Goal: Information Seeking & Learning: Learn about a topic

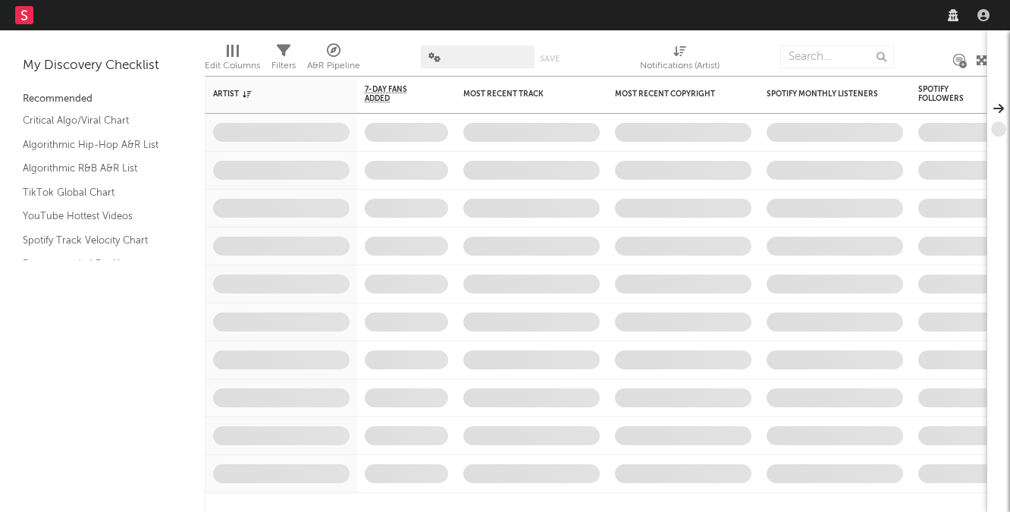
click at [771, 14] on nav "Dashboard Discovery Assistant Charts Leads" at bounding box center [505, 15] width 1010 height 30
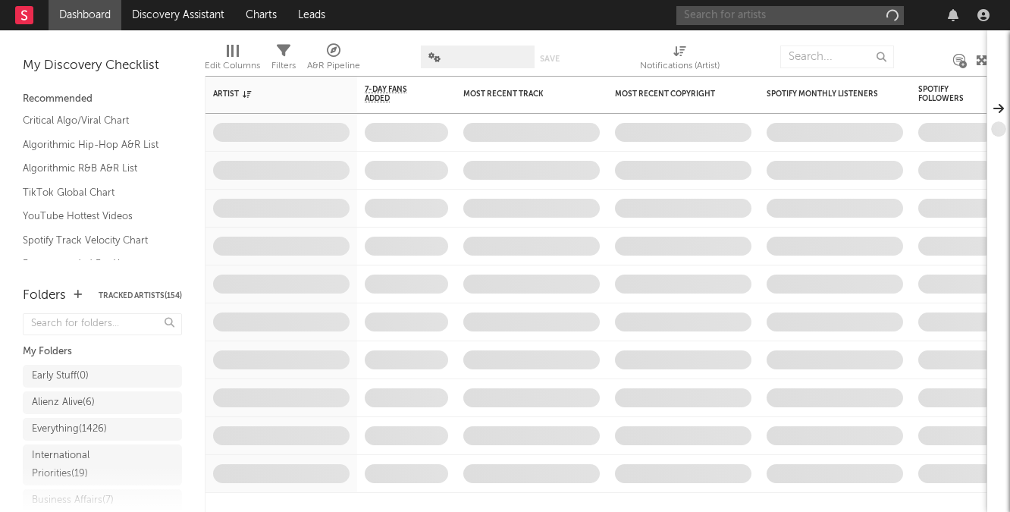
click at [773, 14] on input "text" at bounding box center [789, 15] width 227 height 19
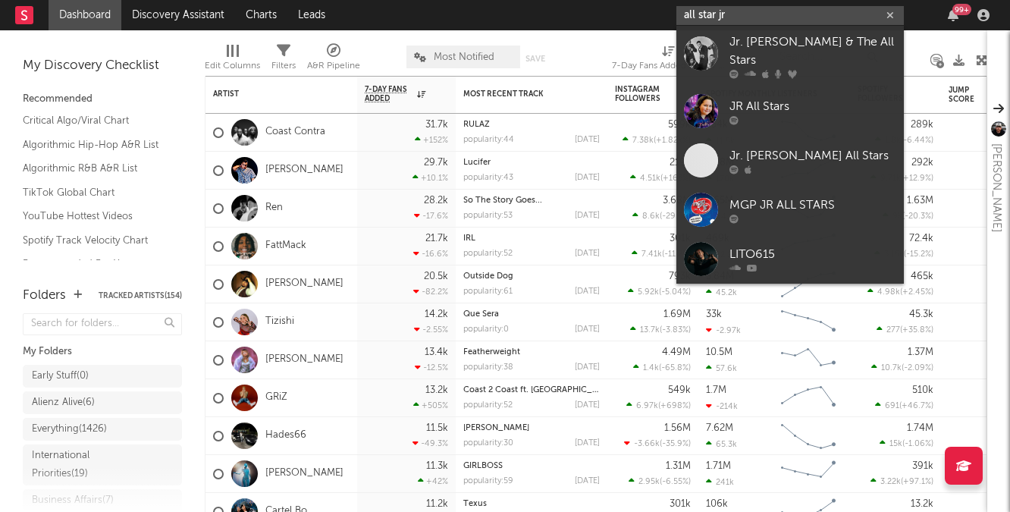
click at [707, 11] on input "all star jr" at bounding box center [789, 15] width 227 height 19
click at [772, 14] on input "allstar jr" at bounding box center [789, 15] width 227 height 19
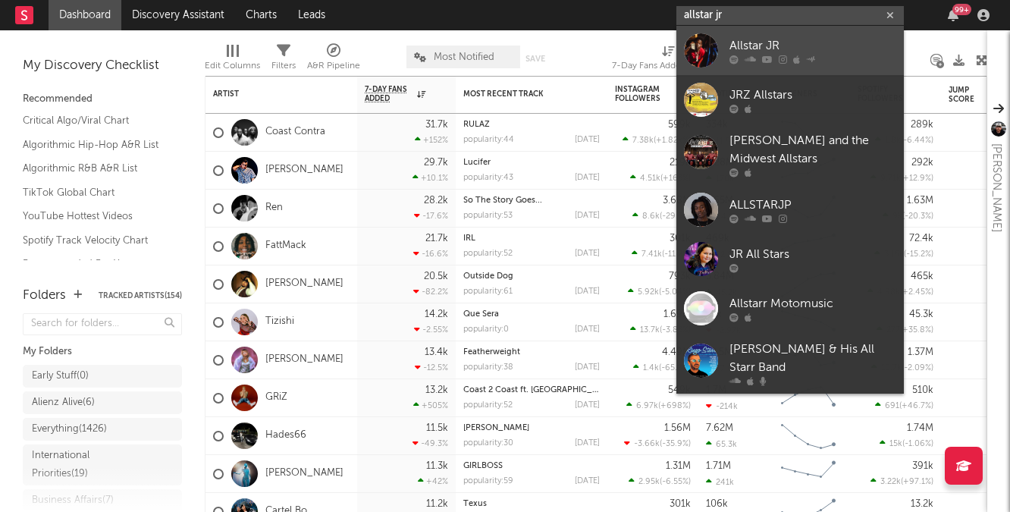
type input "allstar jr"
click at [774, 45] on div "Allstar JR" at bounding box center [812, 45] width 167 height 18
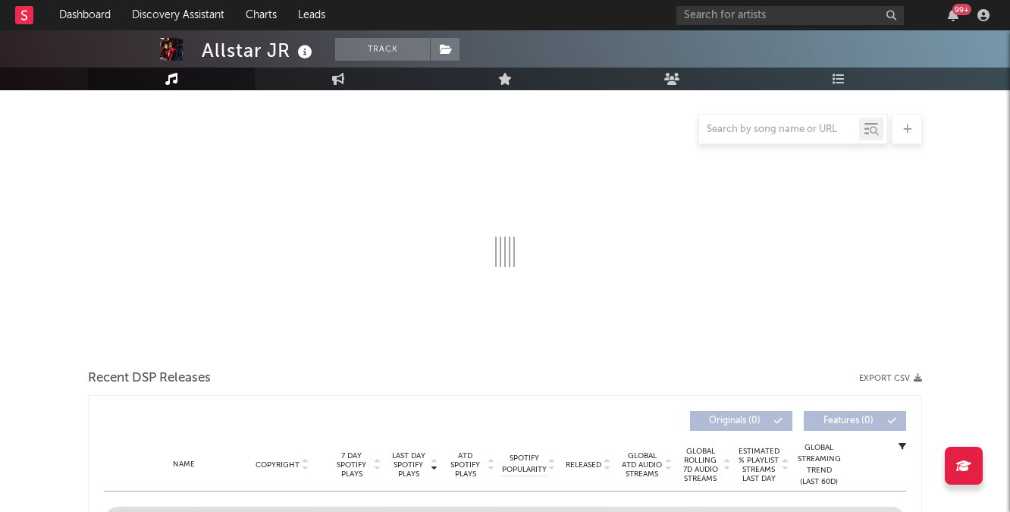
scroll to position [152, 0]
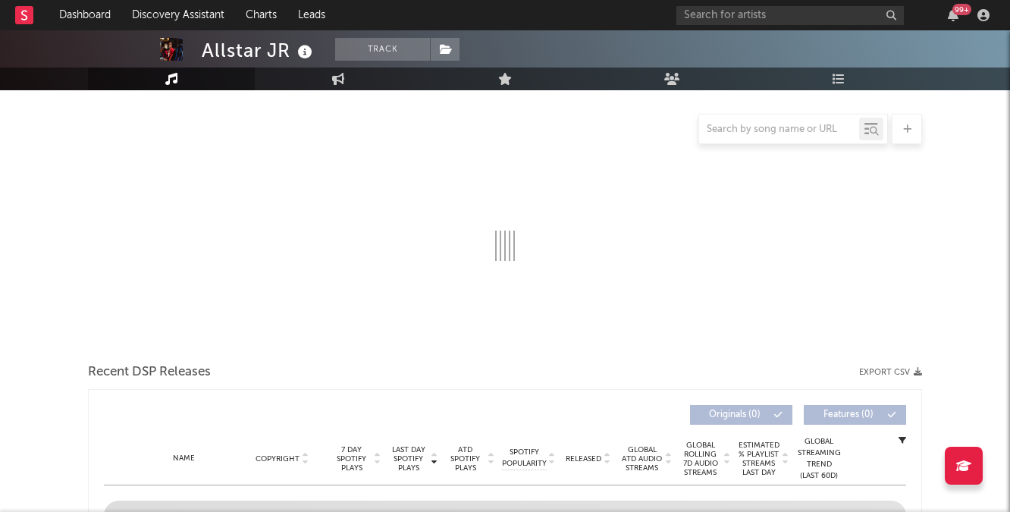
select select "6m"
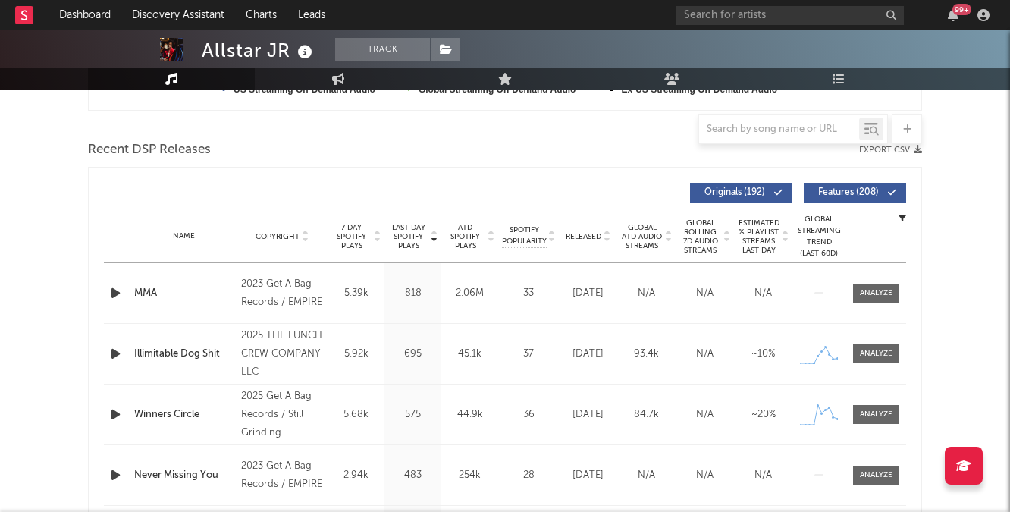
scroll to position [546, 0]
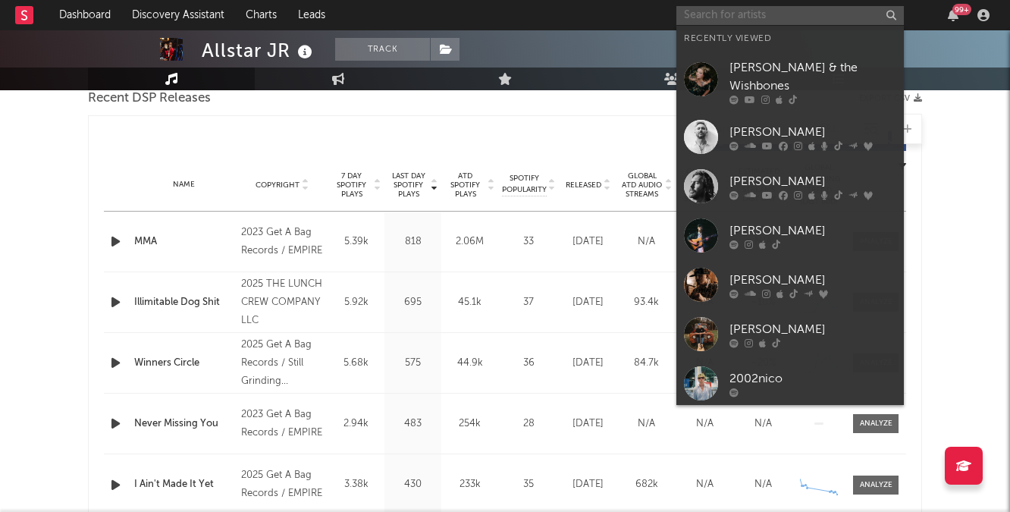
click at [784, 24] on input "text" at bounding box center [789, 15] width 227 height 19
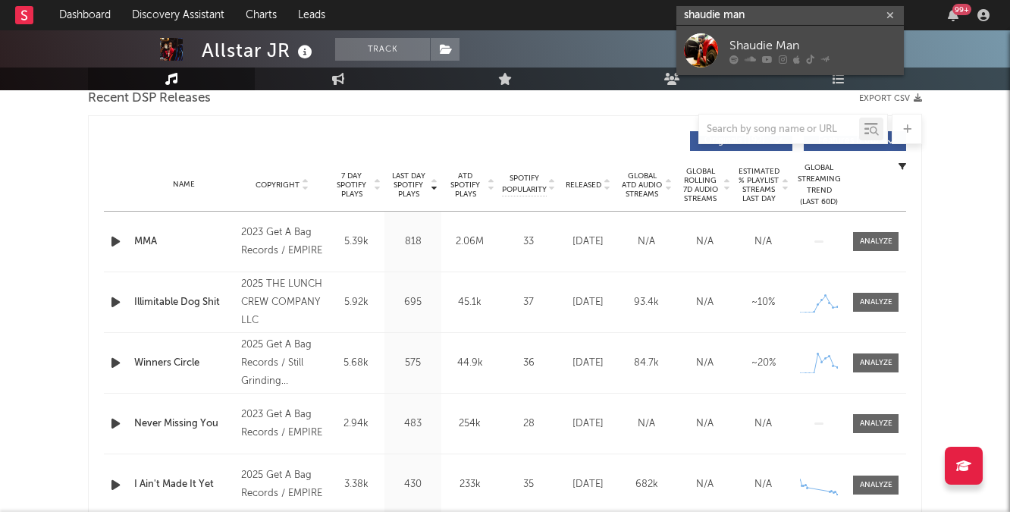
type input "shaudie man"
click at [804, 42] on div "Shaudie Man" at bounding box center [812, 45] width 167 height 18
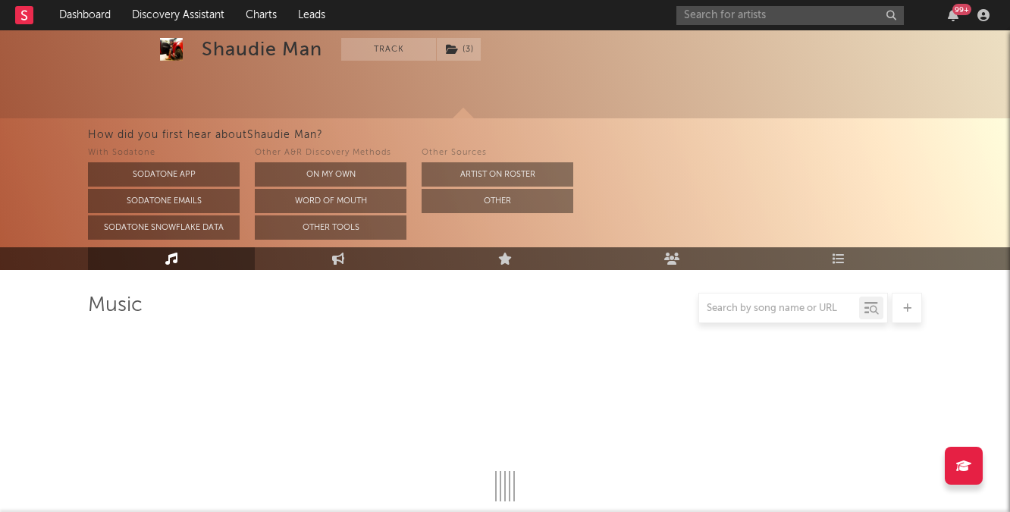
scroll to position [162, 0]
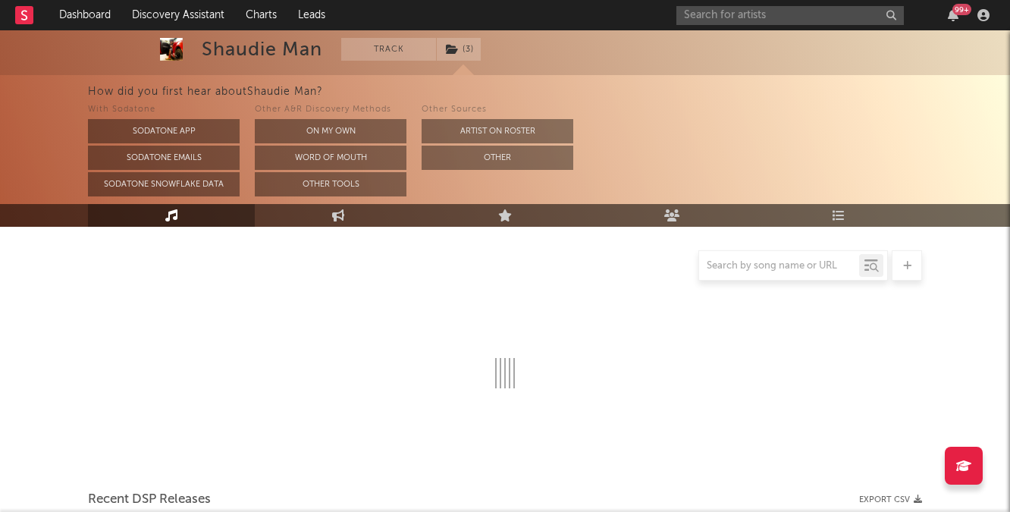
select select "6m"
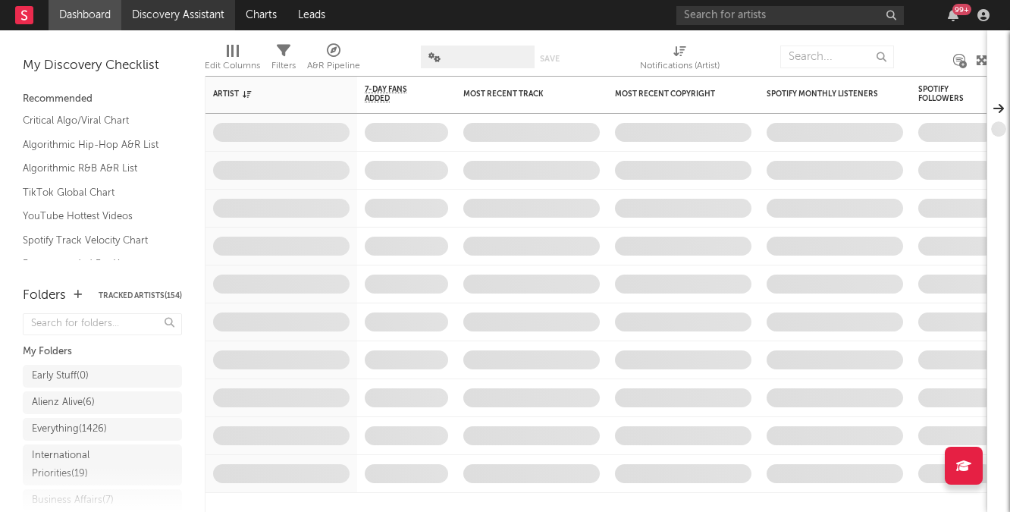
click at [203, 8] on link "Discovery Assistant" at bounding box center [178, 15] width 114 height 30
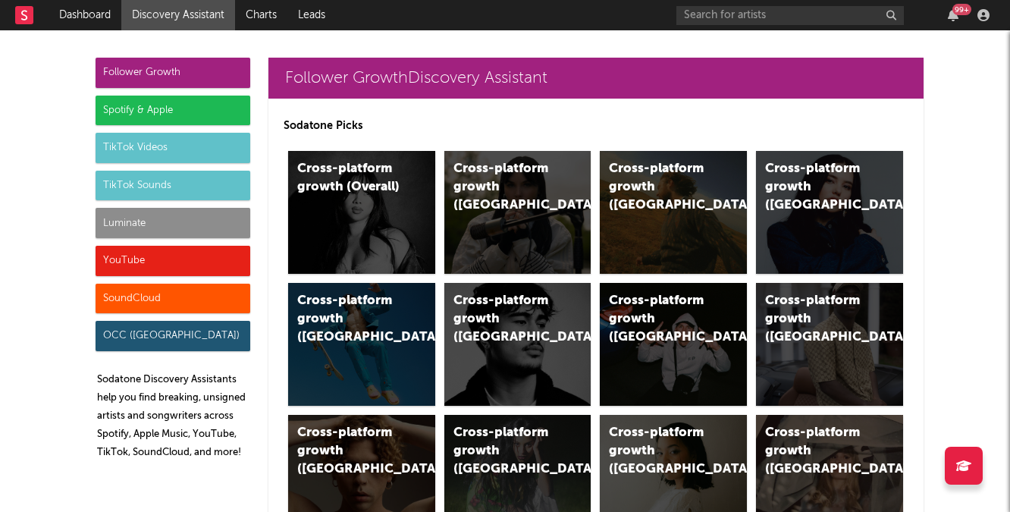
click at [221, 227] on div "Luminate" at bounding box center [173, 223] width 155 height 30
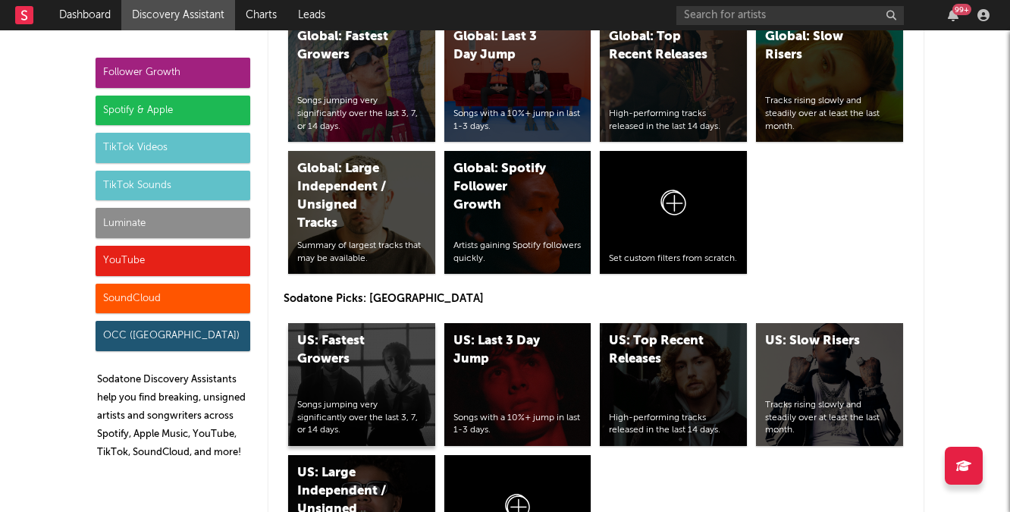
scroll to position [7686, 0]
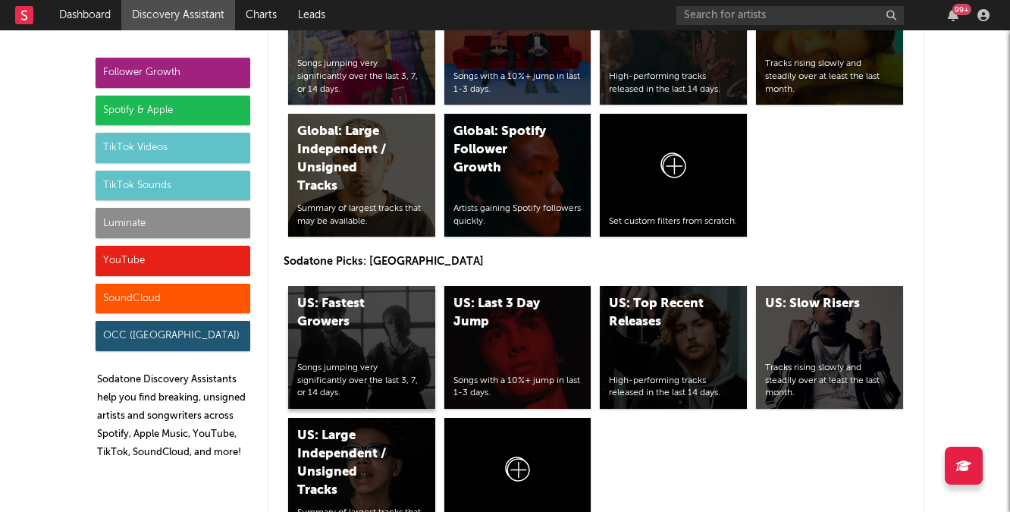
click at [372, 347] on div "US: Fastest Growers Songs jumping very significantly over the last 3, 7, or 14 …" at bounding box center [361, 347] width 147 height 123
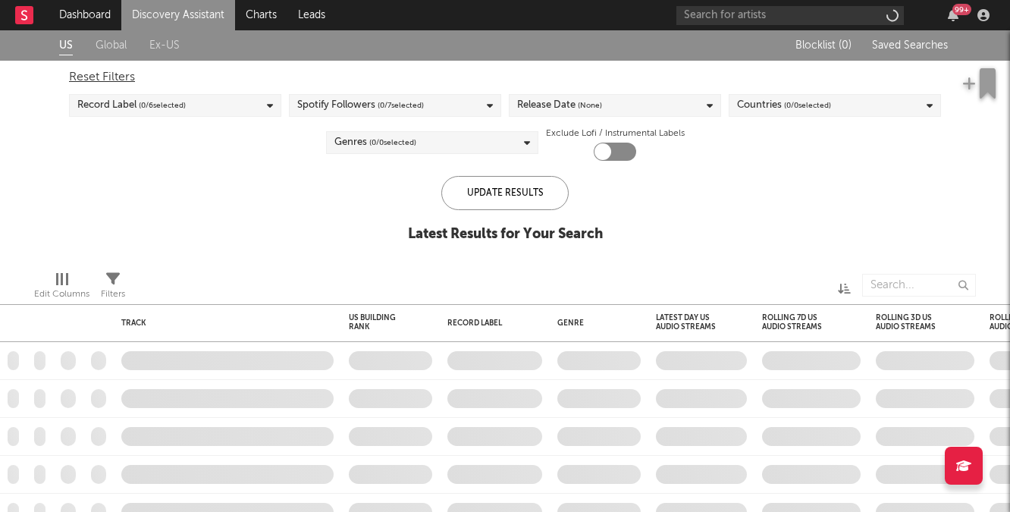
checkbox input "true"
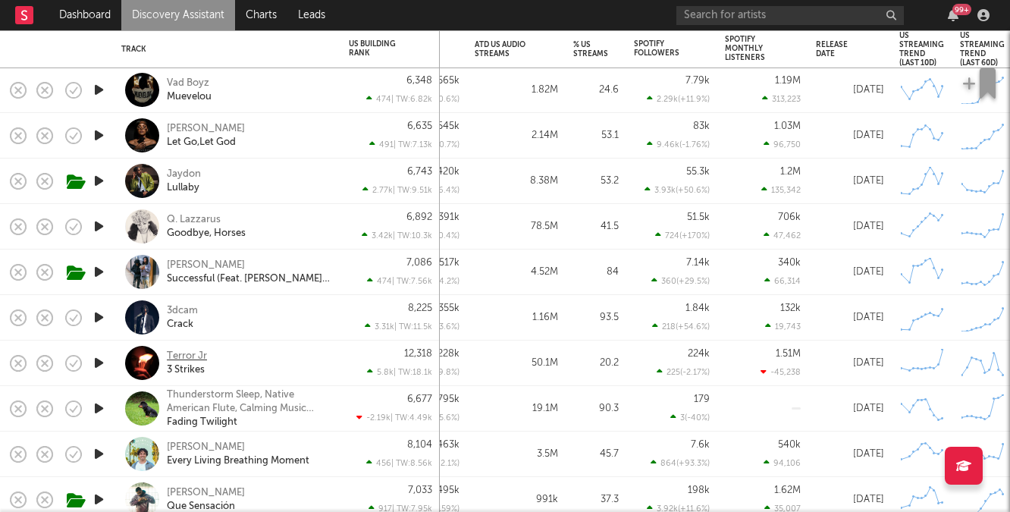
click at [193, 351] on div "Terror Jr" at bounding box center [187, 357] width 40 height 14
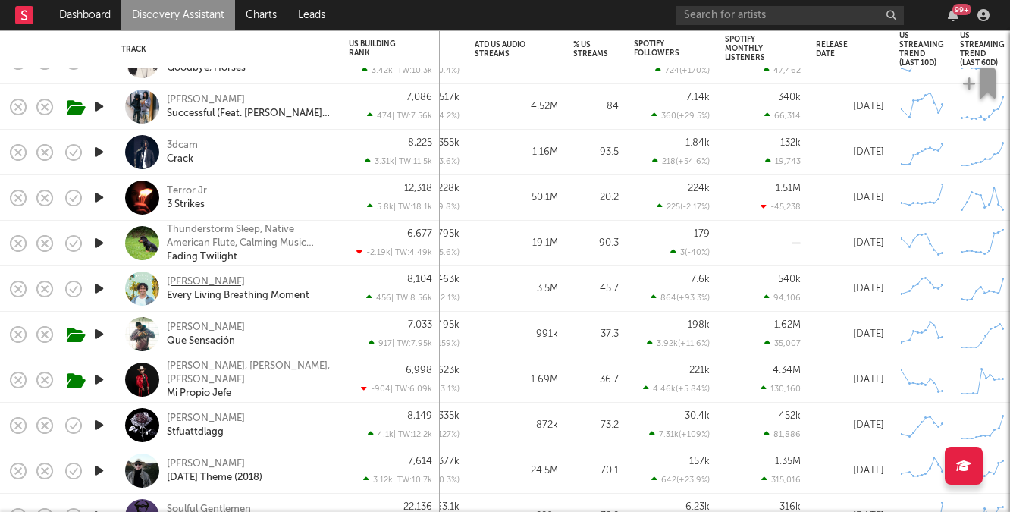
click at [199, 281] on div "Grant Steller" at bounding box center [206, 282] width 78 height 14
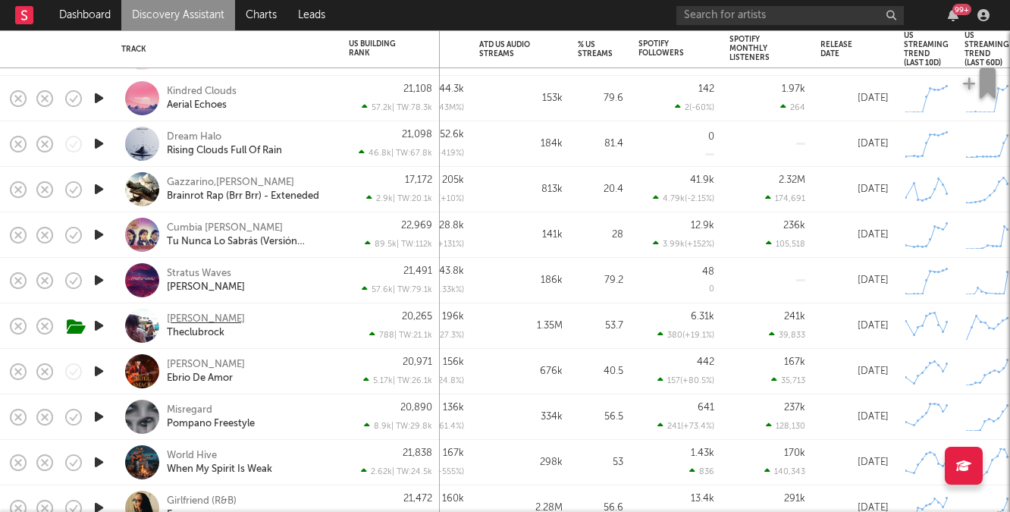
click at [188, 315] on div "Benny Bellson" at bounding box center [206, 319] width 78 height 14
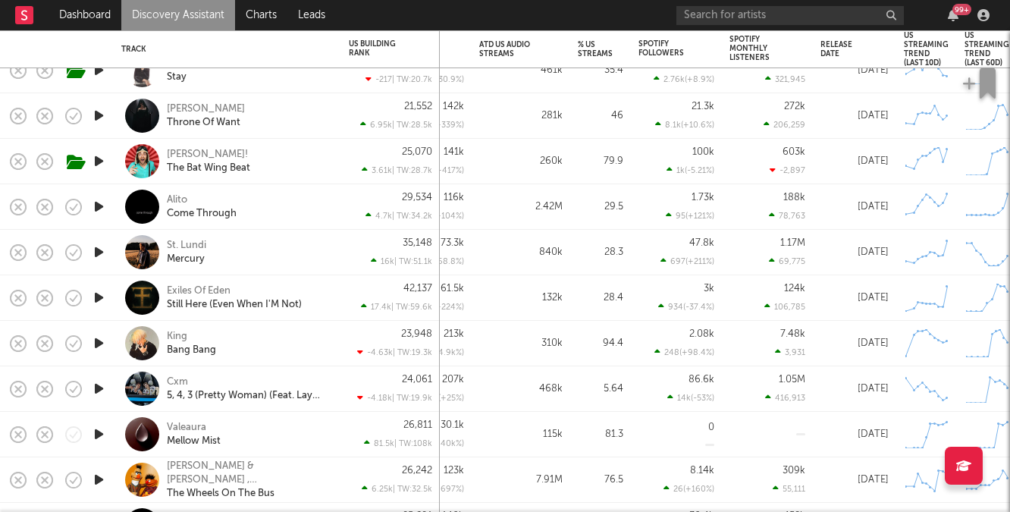
click at [182, 237] on div "St. Lundi Mercury" at bounding box center [227, 252] width 212 height 45
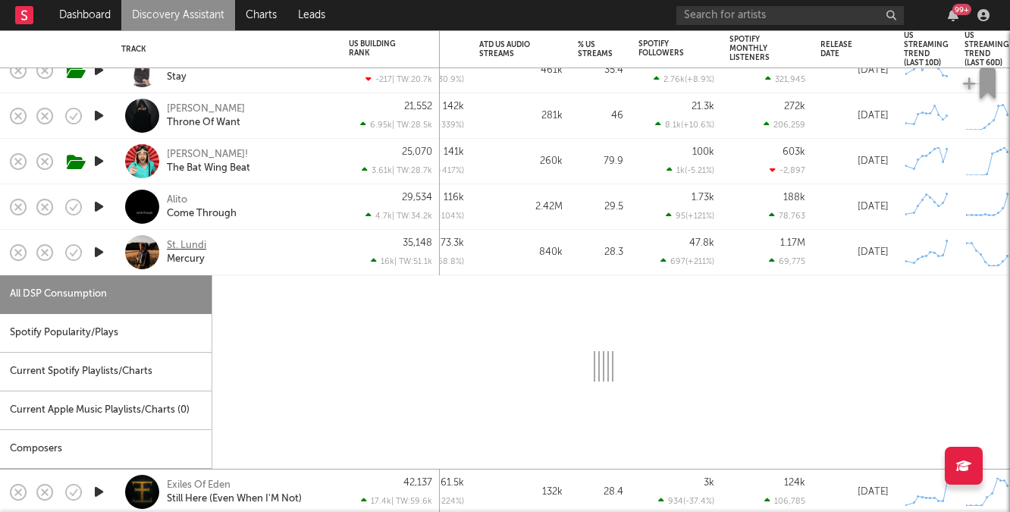
select select "1w"
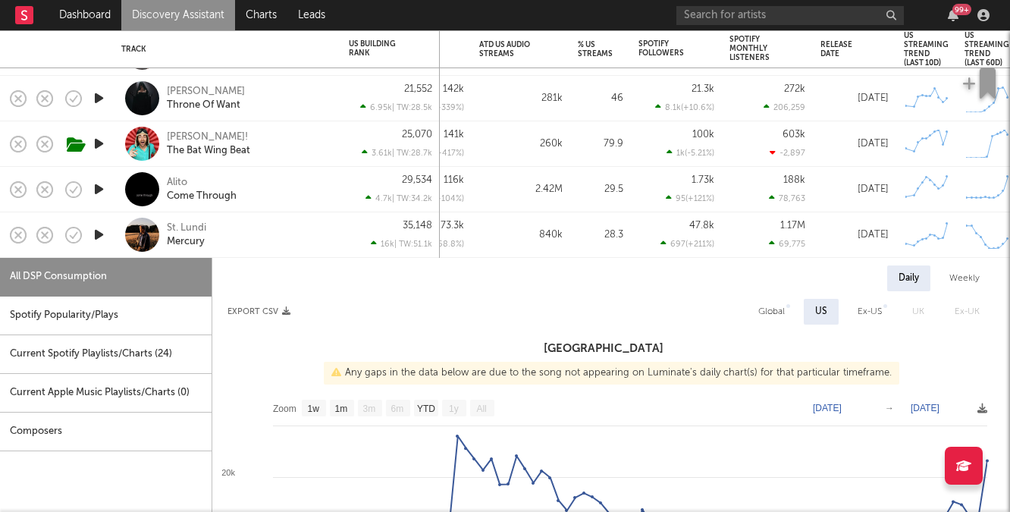
click at [291, 231] on div "St. Lundi Mercury" at bounding box center [248, 234] width 163 height 27
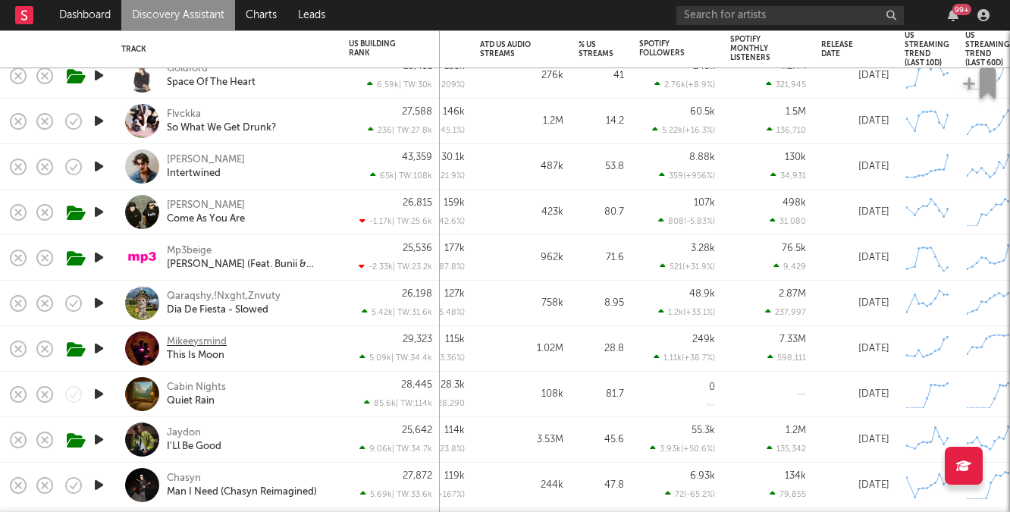
click at [215, 339] on div "Mikeeysmind" at bounding box center [197, 342] width 60 height 14
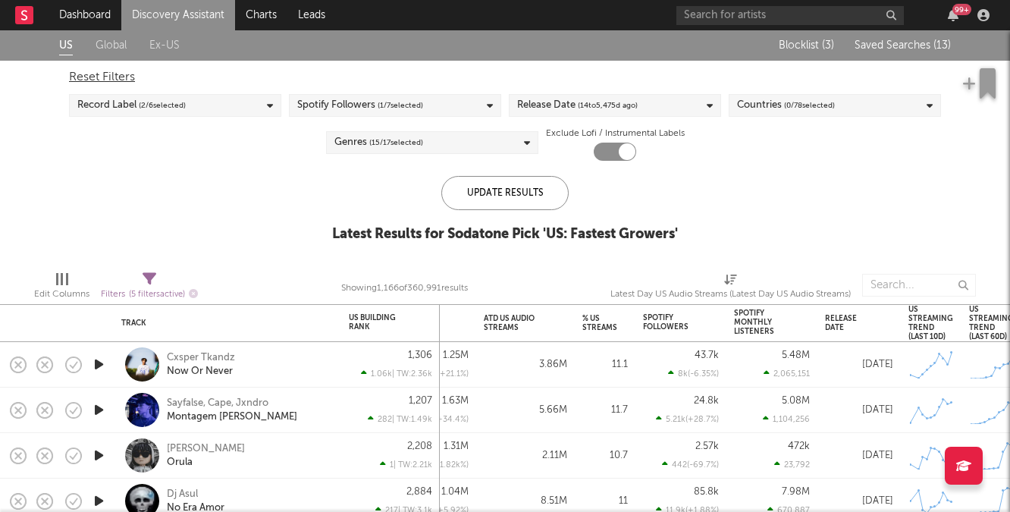
click at [939, 42] on span "( 13 )" at bounding box center [941, 45] width 17 height 11
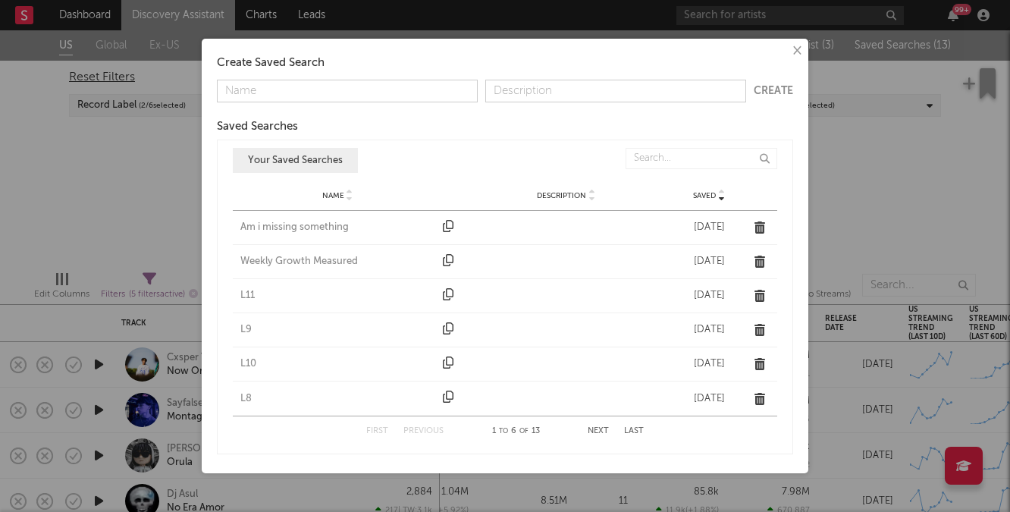
click at [287, 228] on div "Am i missing something" at bounding box center [337, 227] width 195 height 15
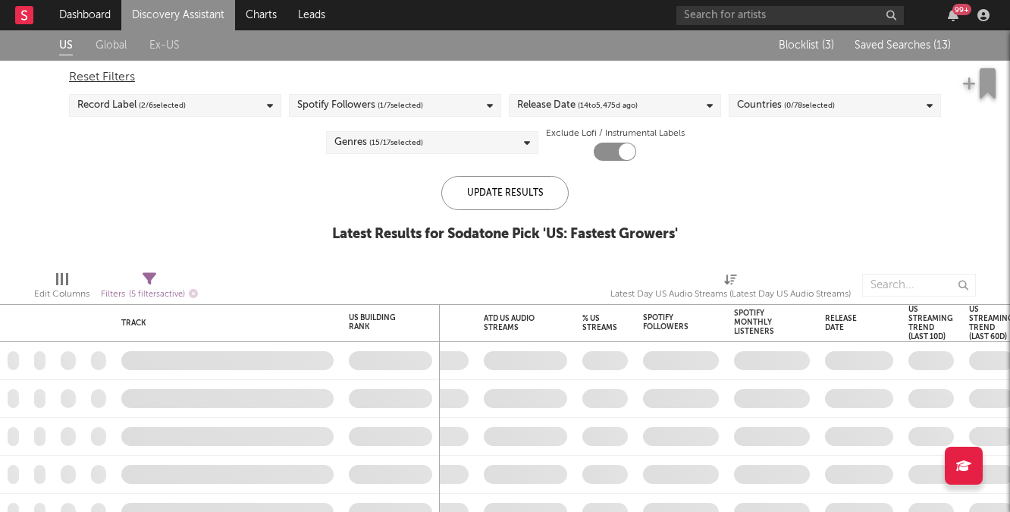
checkbox input "false"
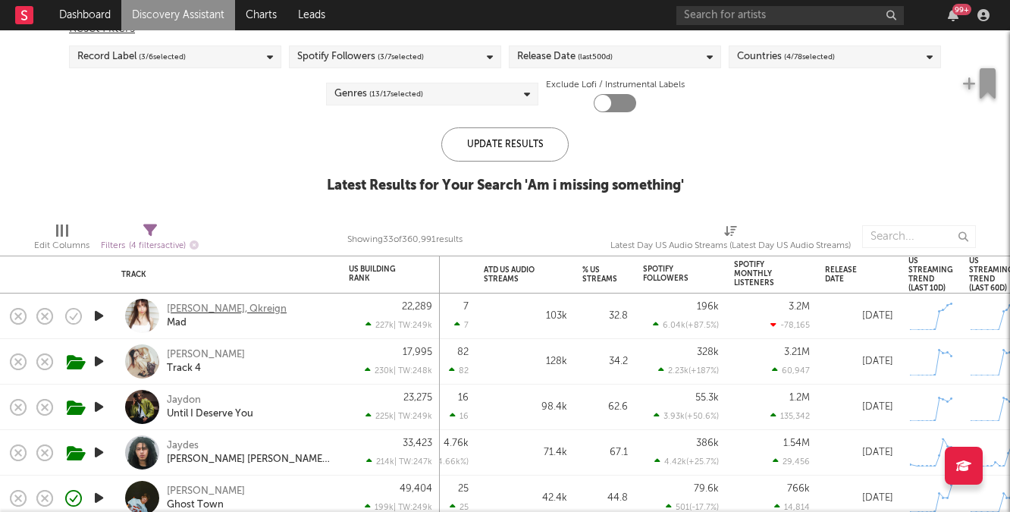
click at [245, 311] on div "Loveli Lori, Qkreign" at bounding box center [227, 310] width 120 height 14
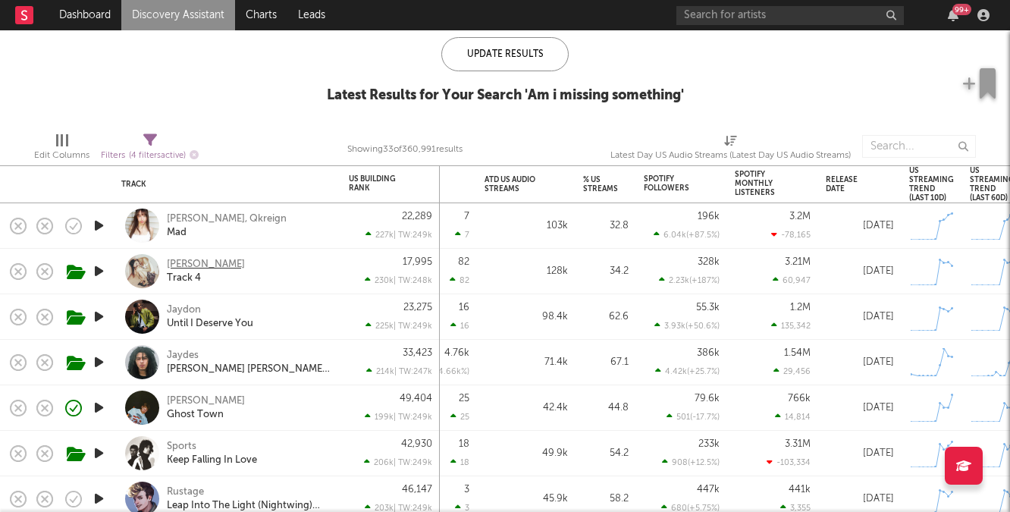
click at [199, 259] on div "Sadie Jean" at bounding box center [206, 265] width 78 height 14
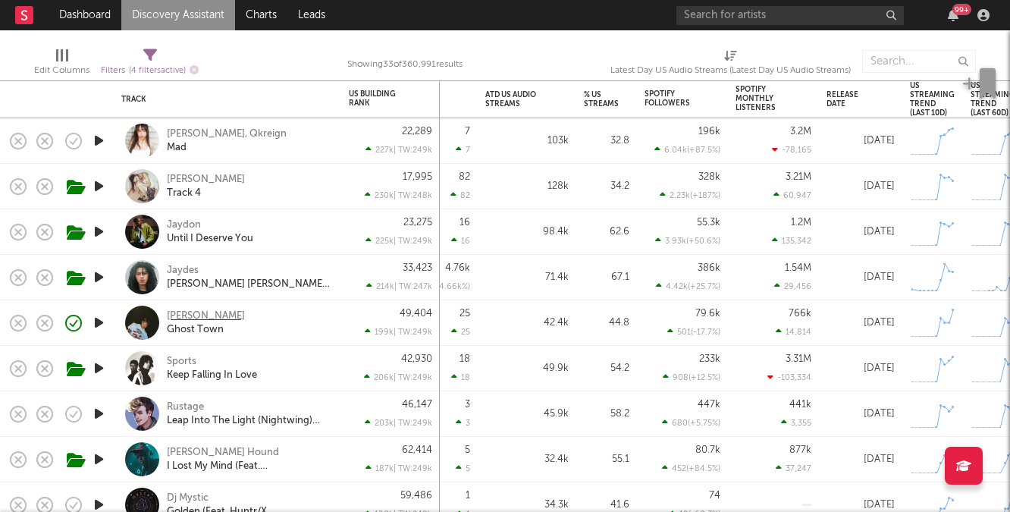
click at [188, 319] on div "Max Fry" at bounding box center [206, 316] width 78 height 14
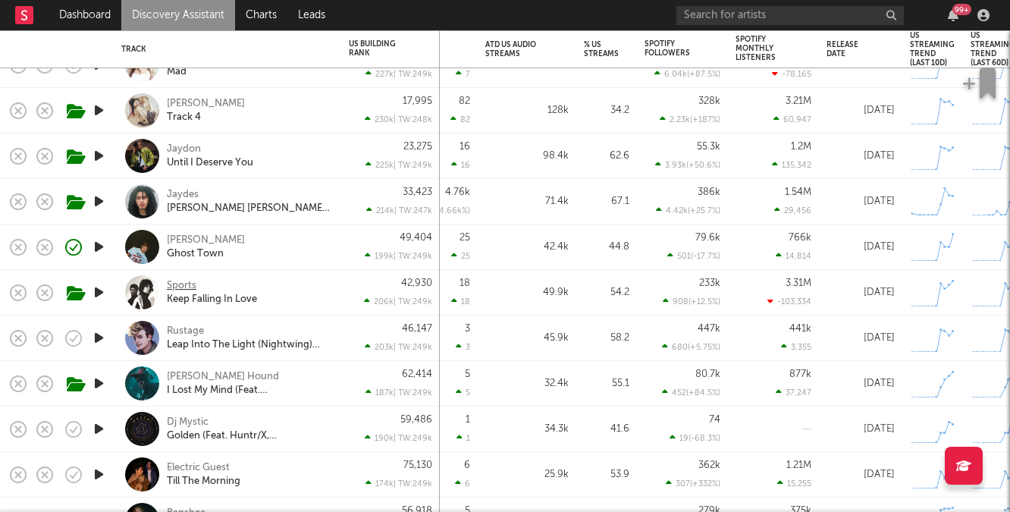
click at [183, 284] on div "Sports" at bounding box center [182, 286] width 30 height 14
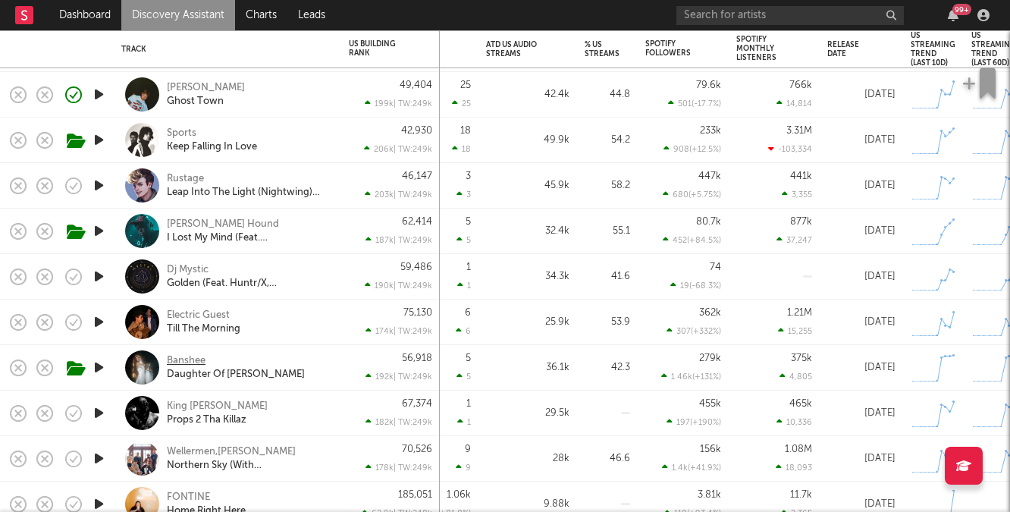
click at [191, 354] on div "Banshee" at bounding box center [186, 361] width 39 height 14
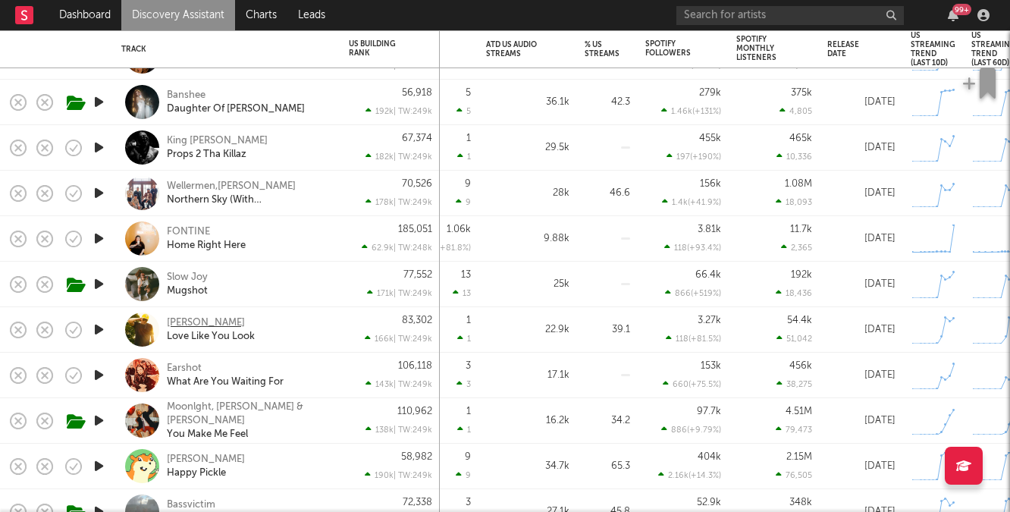
click at [202, 322] on div "Matt Austin" at bounding box center [206, 323] width 78 height 14
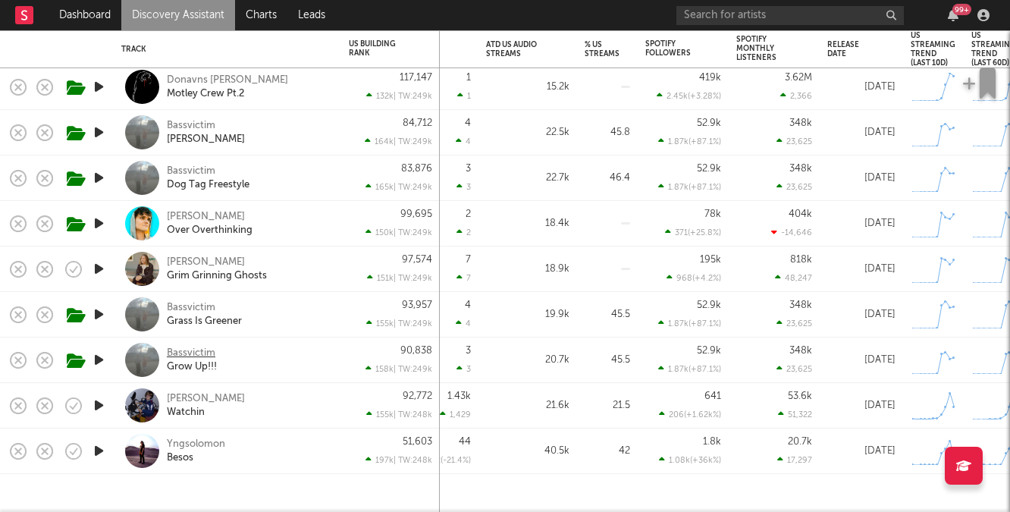
click at [202, 353] on div "Bassvictim" at bounding box center [191, 354] width 49 height 14
click at [180, 452] on div "Besos" at bounding box center [180, 458] width 27 height 14
click at [193, 438] on div "Yngsolomon" at bounding box center [196, 445] width 58 height 14
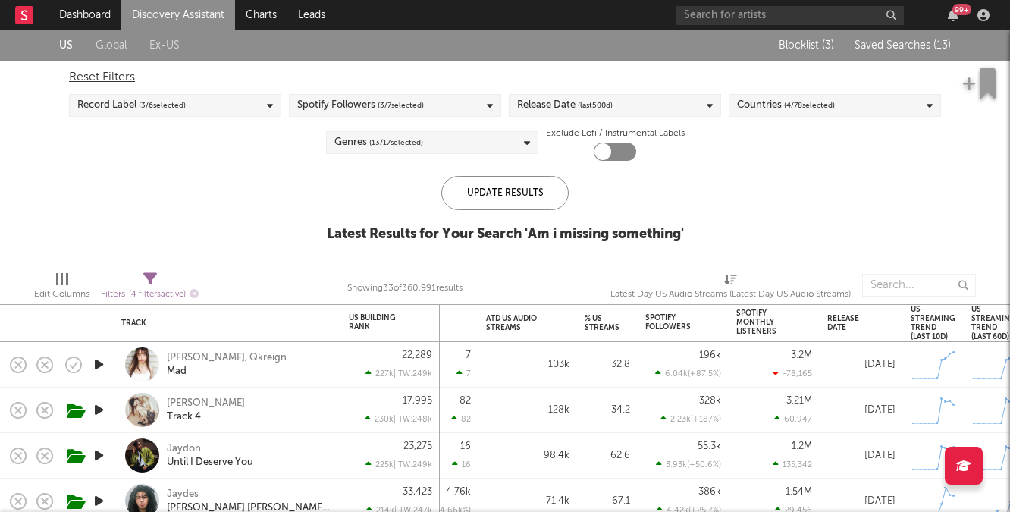
click at [931, 45] on span "Saved Searches ( 13 )" at bounding box center [903, 45] width 96 height 11
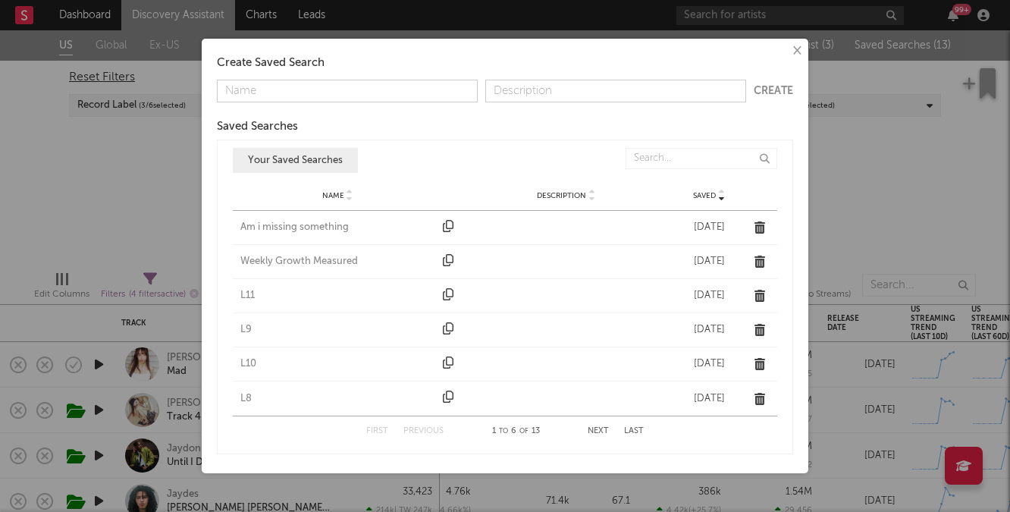
click at [249, 293] on div "L11" at bounding box center [337, 295] width 195 height 15
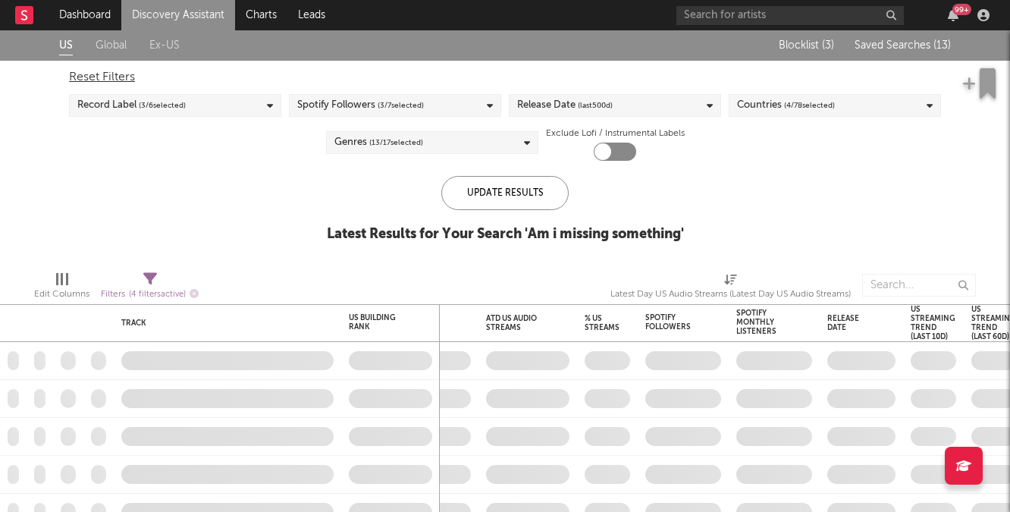
checkbox input "true"
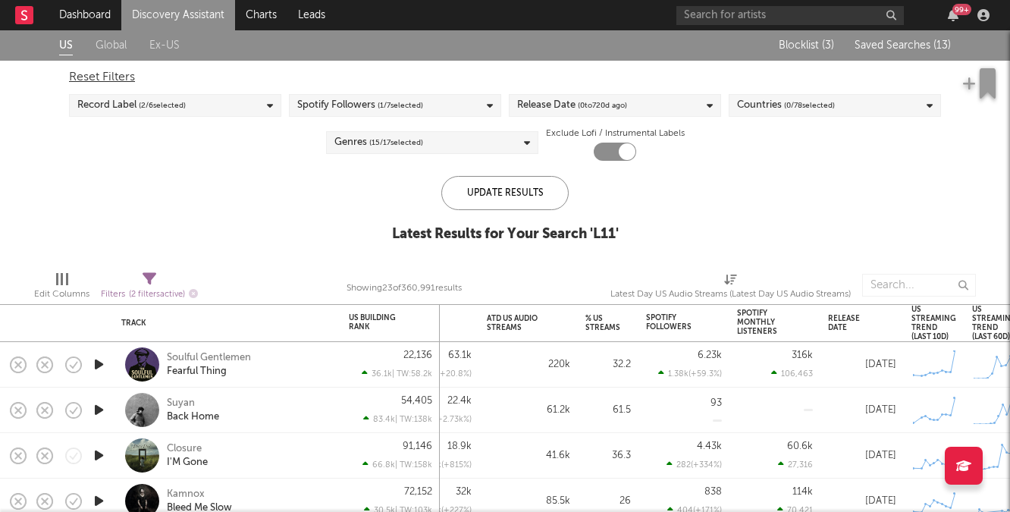
click at [892, 47] on span "Saved Searches ( 13 )" at bounding box center [903, 45] width 96 height 11
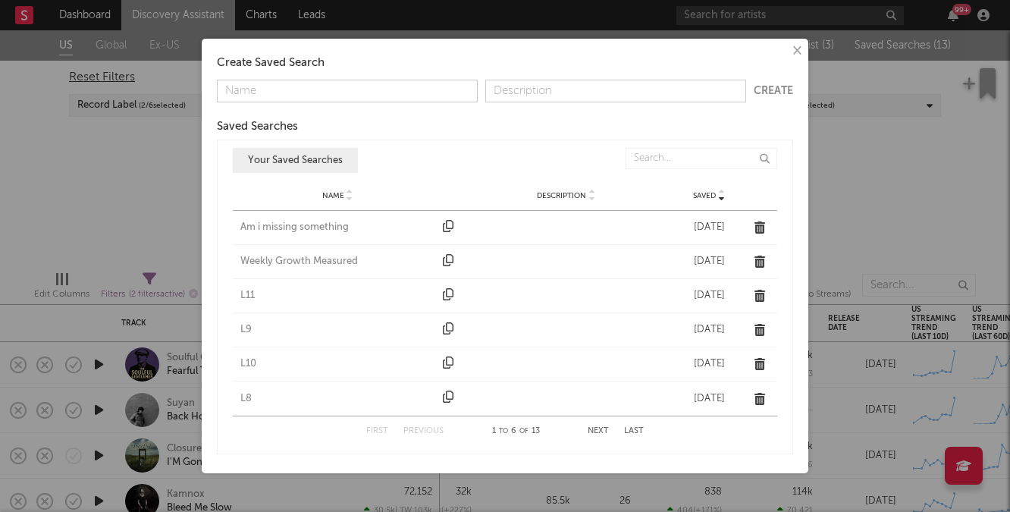
click at [249, 329] on div "L9" at bounding box center [337, 329] width 195 height 15
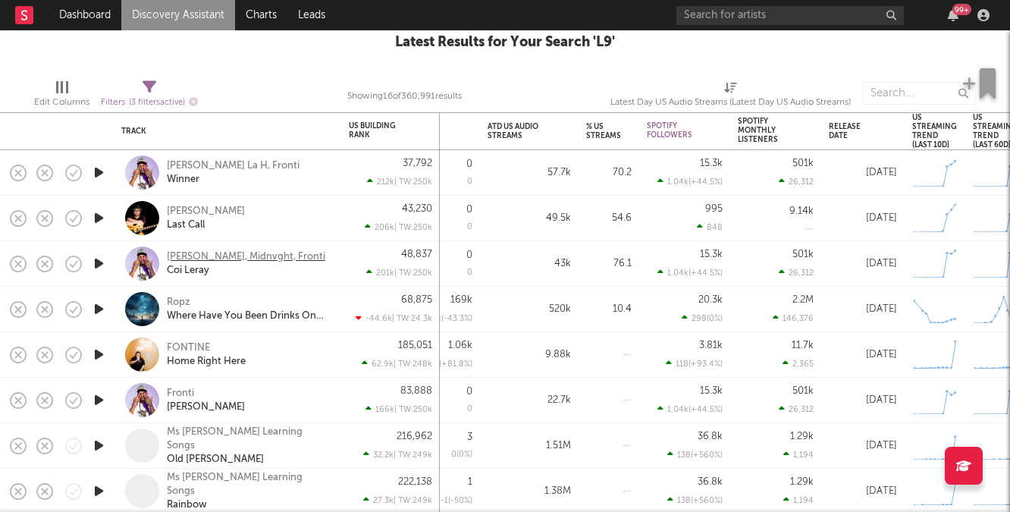
click at [197, 256] on div "Slayter, Midnvght, Fronti" at bounding box center [246, 257] width 158 height 14
click at [519, 72] on div "Edit Columns Filters ( 3 filters active) Showing 16 of 360,991 results Latest D…" at bounding box center [505, 89] width 1010 height 45
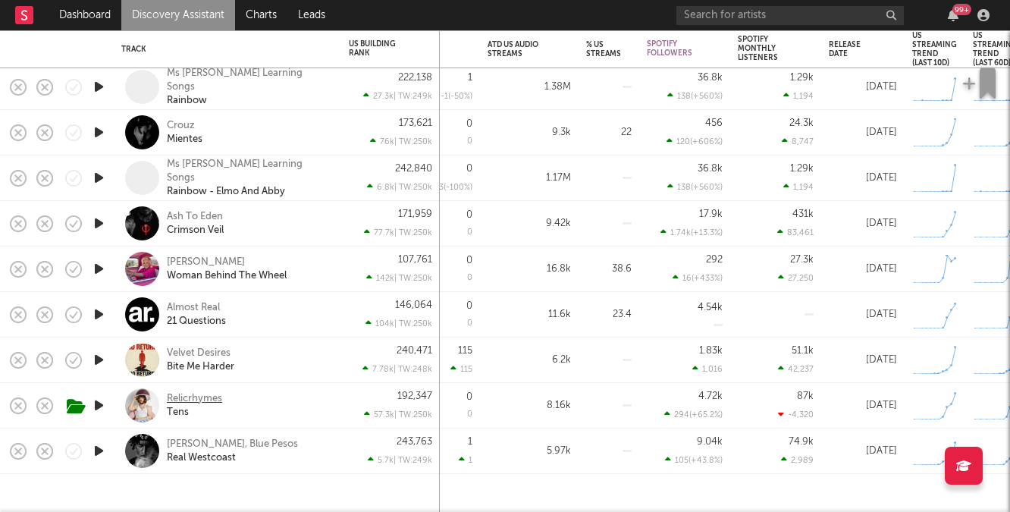
click at [189, 399] on div "Relicrhymes" at bounding box center [194, 399] width 55 height 14
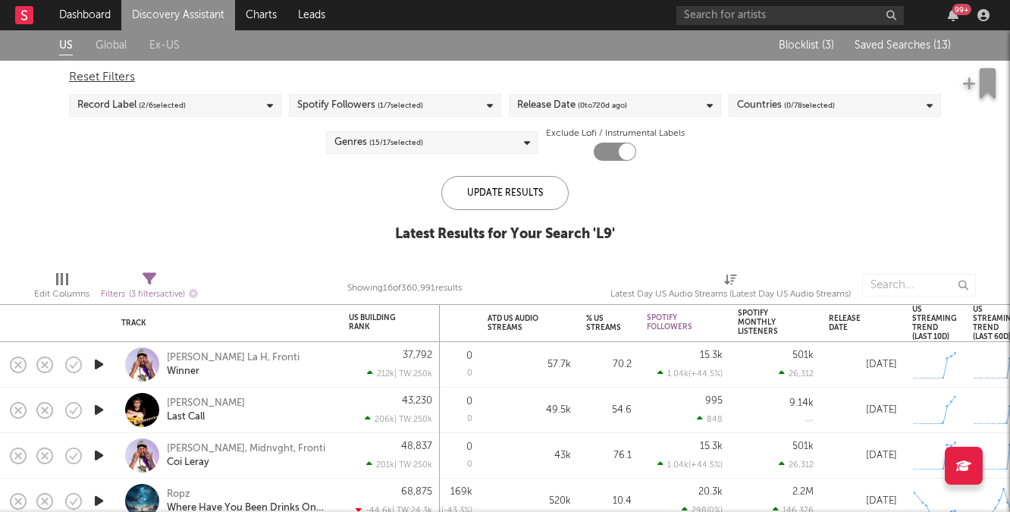
click at [907, 55] on div "Blocklist ( 3 ) Saved Searches ( 13 )" at bounding box center [856, 45] width 190 height 30
click at [904, 46] on span "Saved Searches ( 13 )" at bounding box center [903, 45] width 96 height 11
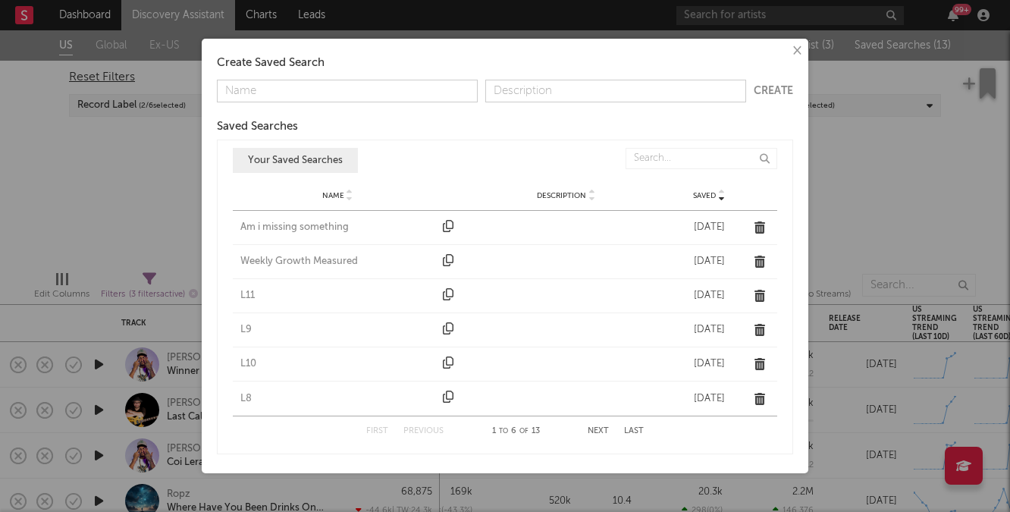
click at [254, 364] on div "L10" at bounding box center [337, 363] width 195 height 15
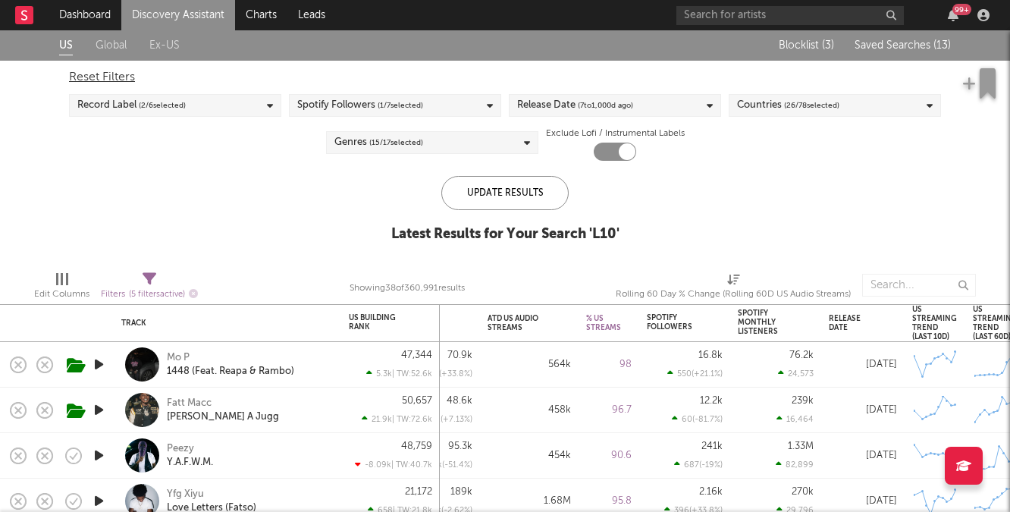
click at [899, 44] on span "Saved Searches ( 13 )" at bounding box center [903, 45] width 96 height 11
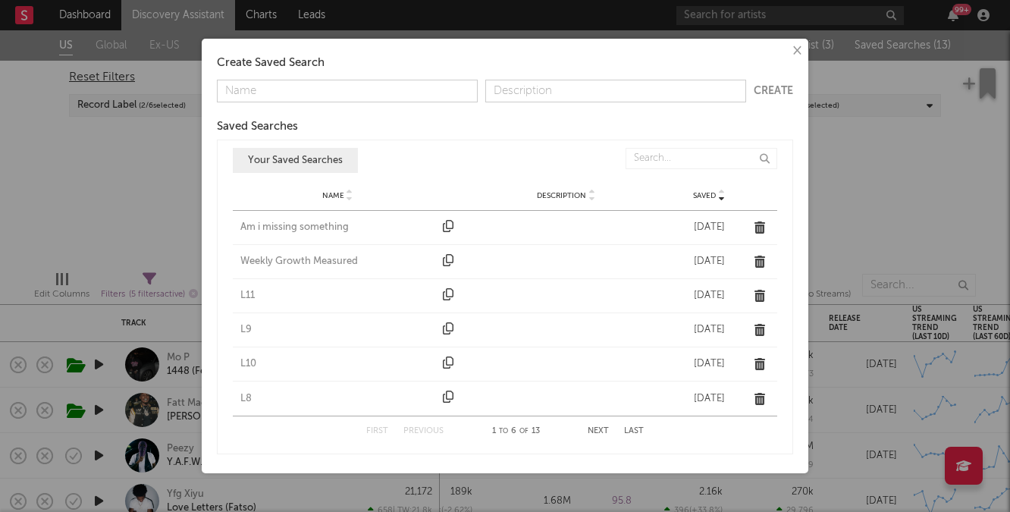
click at [245, 396] on div "L8" at bounding box center [337, 398] width 195 height 15
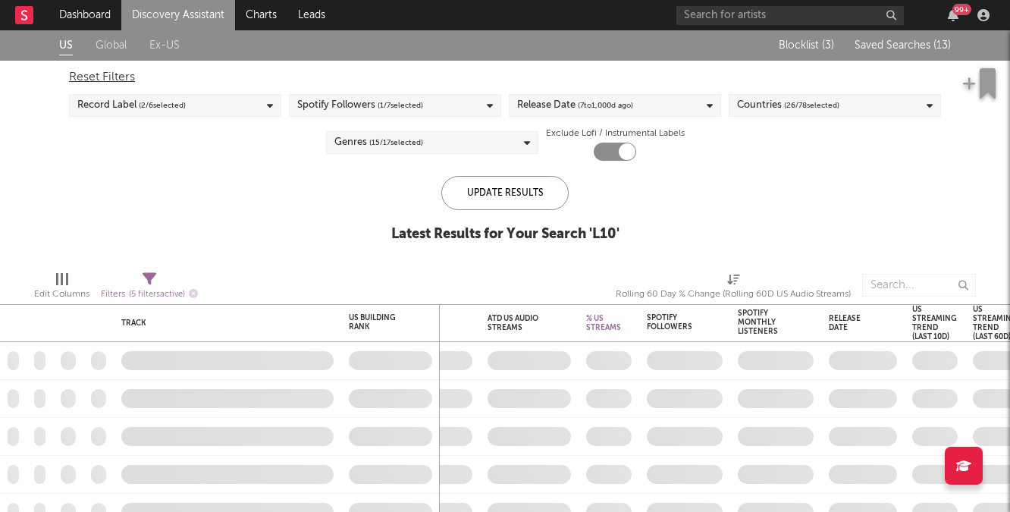
checkbox input "false"
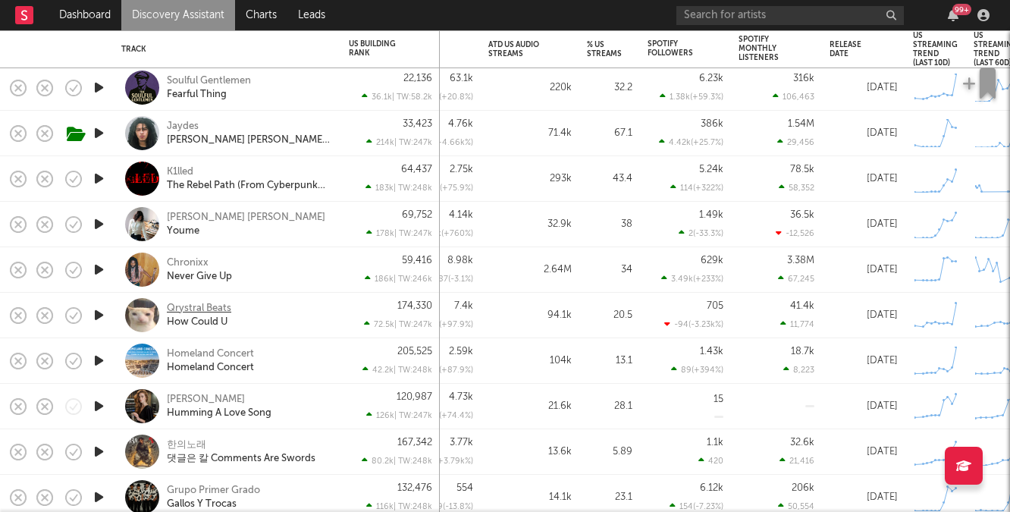
click at [190, 303] on div "Qrystral Beats" at bounding box center [199, 309] width 64 height 14
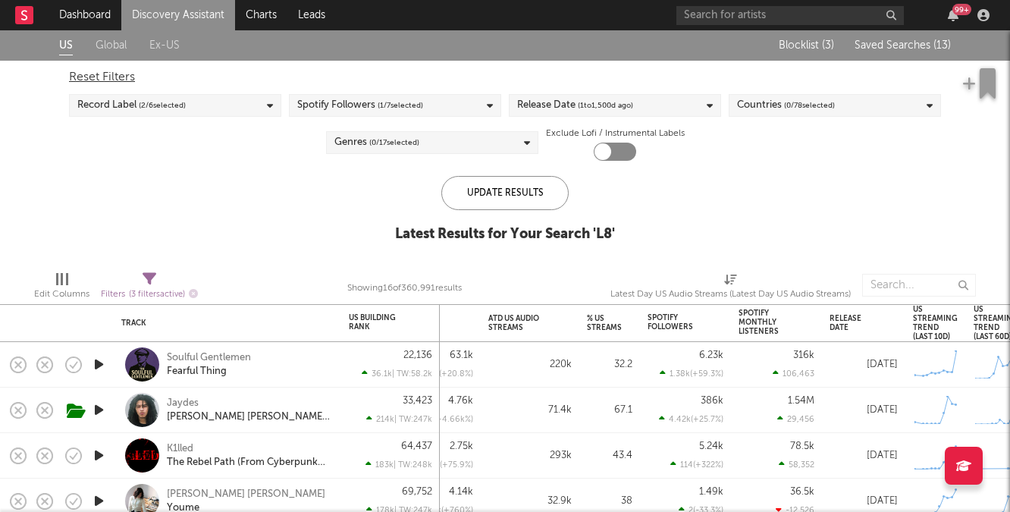
click at [895, 49] on span "Saved Searches ( 13 )" at bounding box center [903, 45] width 96 height 11
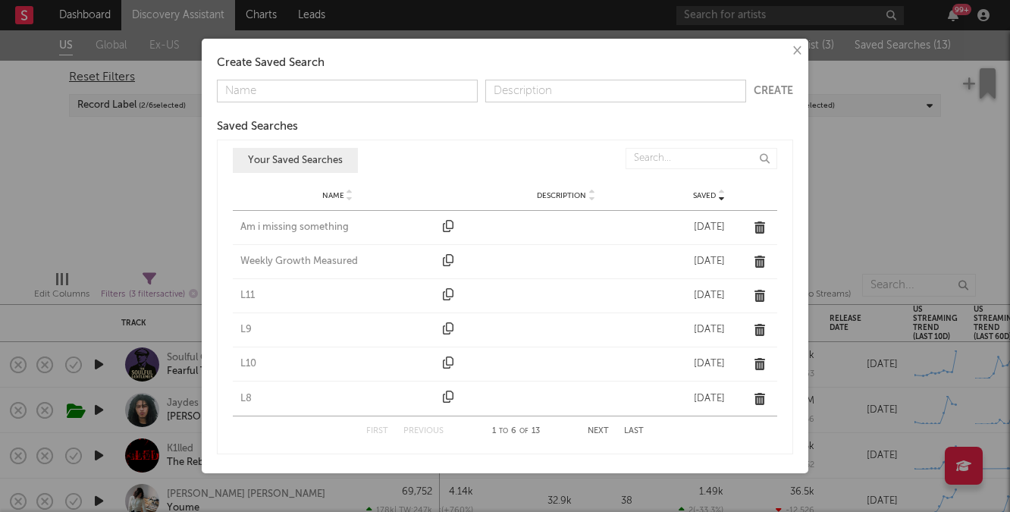
click at [604, 433] on button "Next" at bounding box center [598, 431] width 21 height 8
click at [245, 231] on div "L7" at bounding box center [337, 227] width 195 height 15
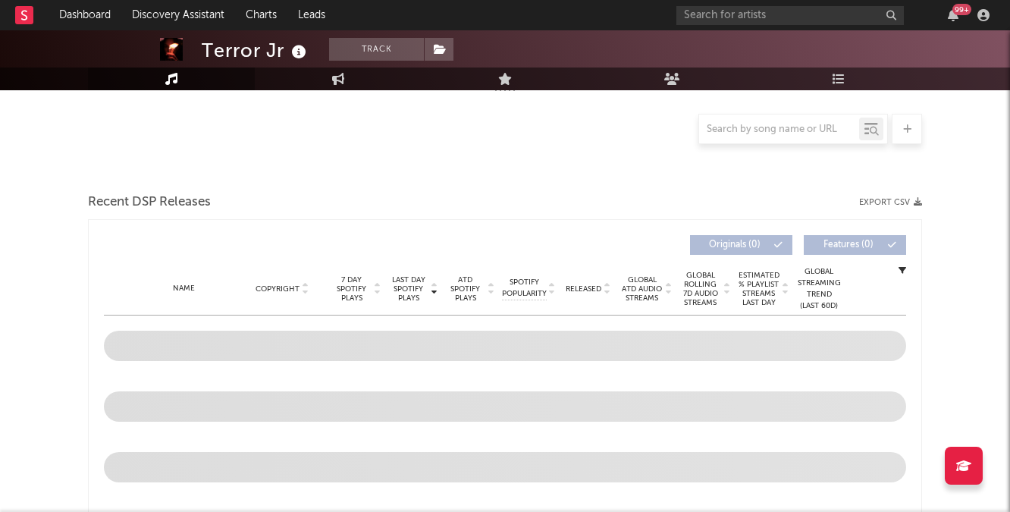
scroll to position [352, 0]
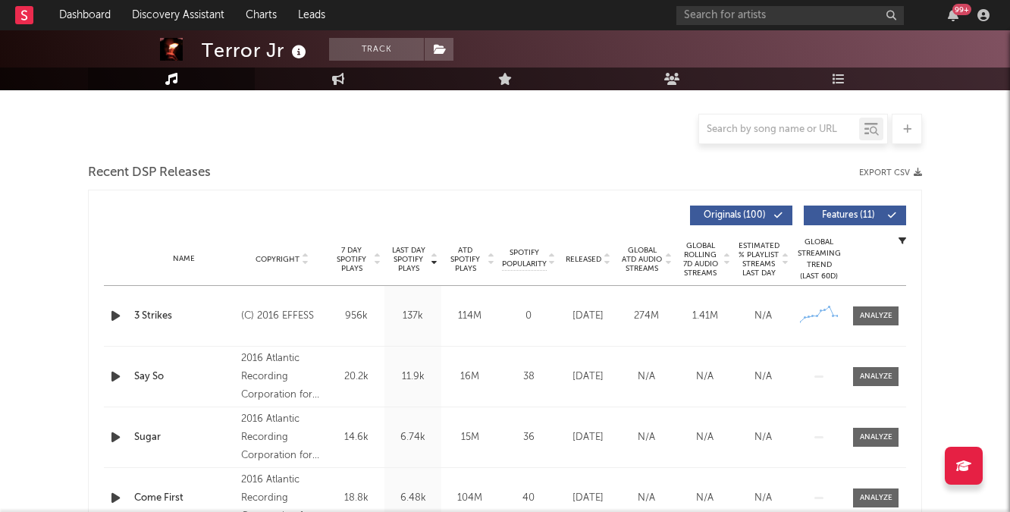
select select "6m"
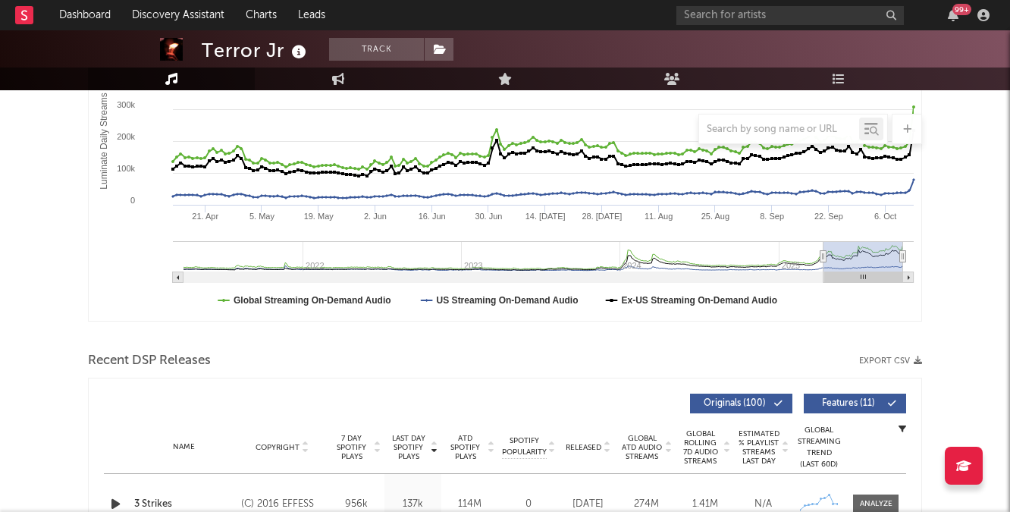
scroll to position [0, 0]
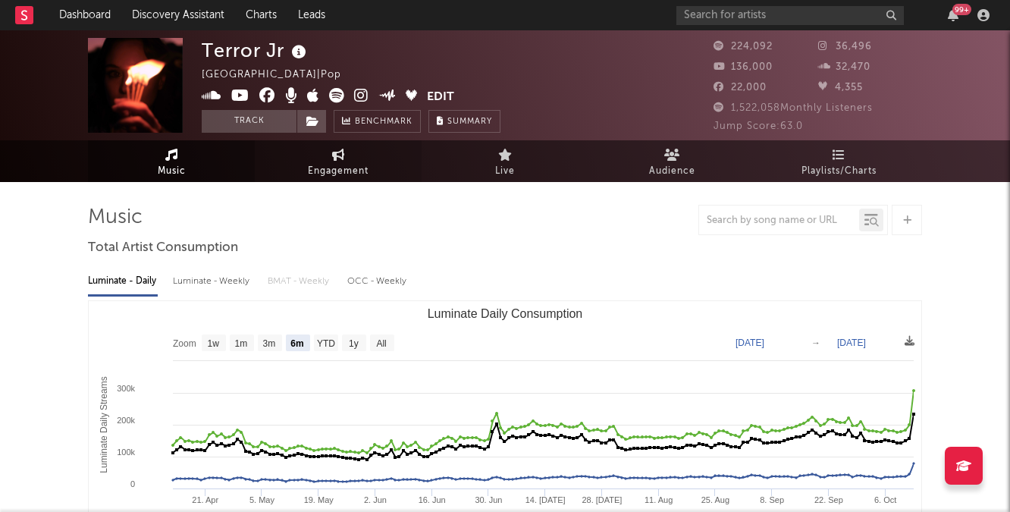
click at [340, 179] on span "Engagement" at bounding box center [338, 171] width 61 height 18
select select "1w"
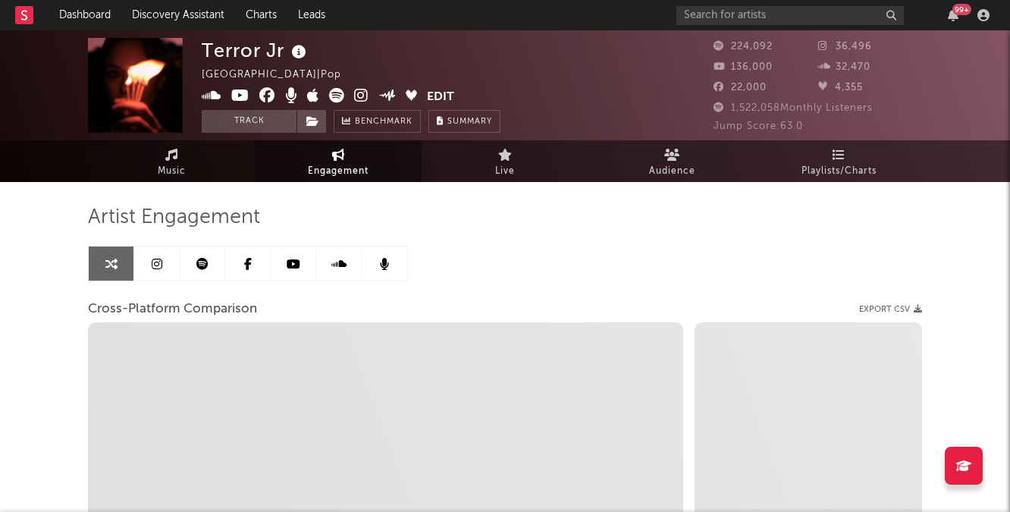
select select "1m"
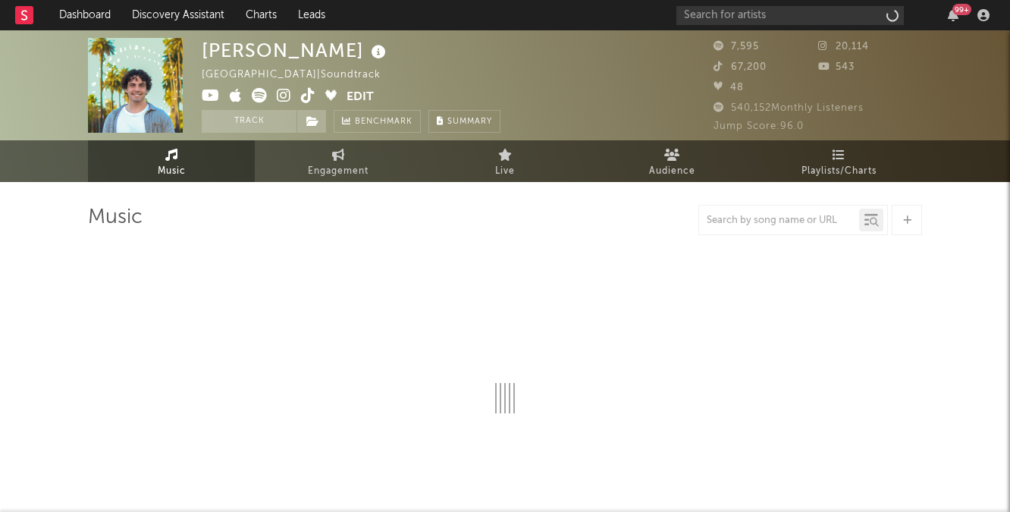
select select "1w"
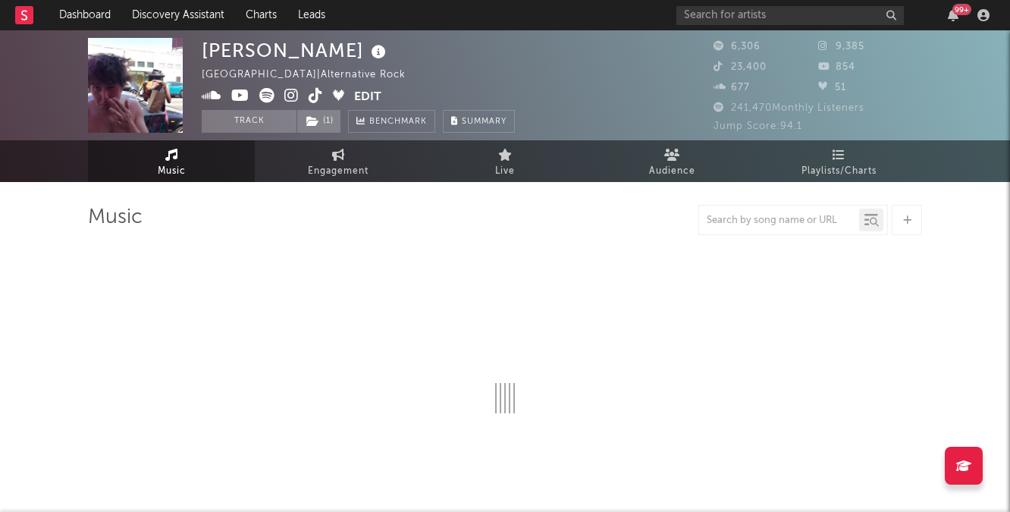
select select "6m"
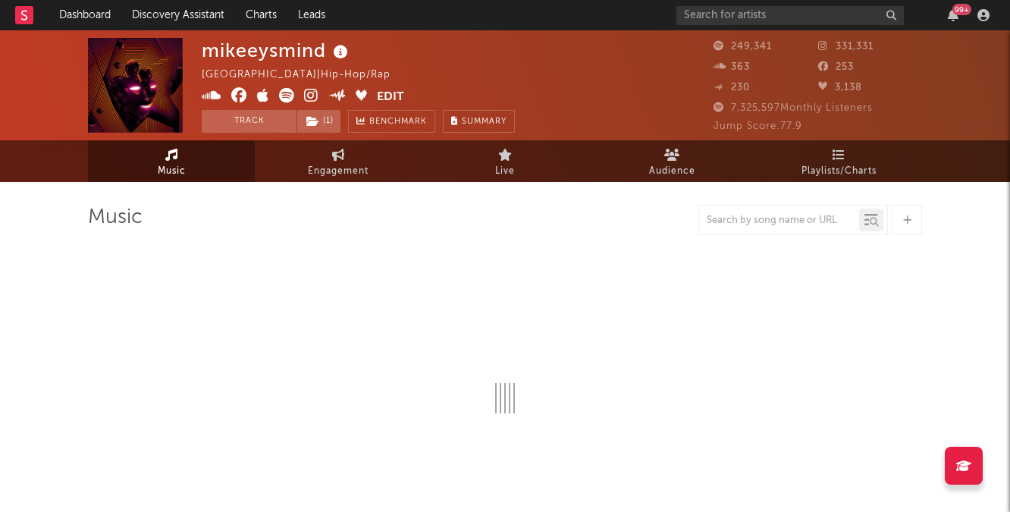
select select "6m"
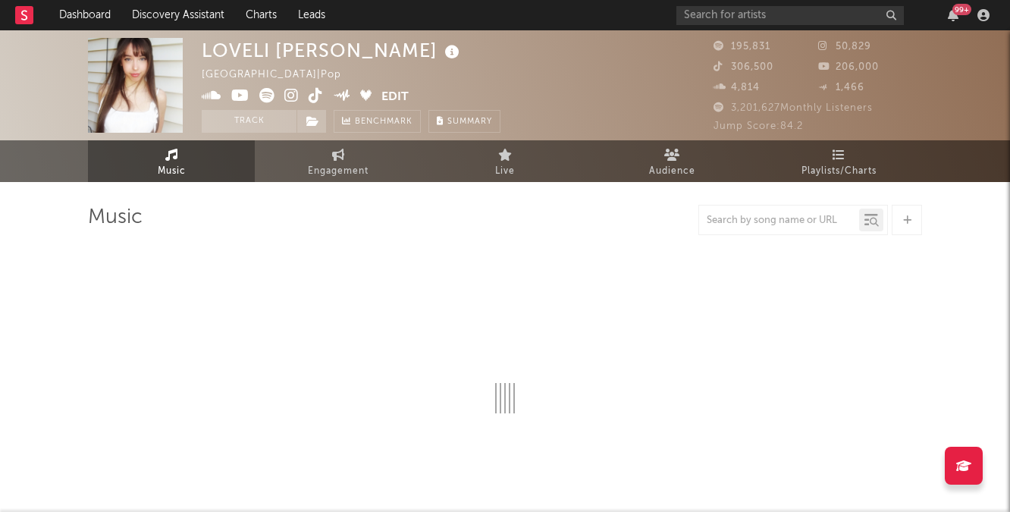
select select "6m"
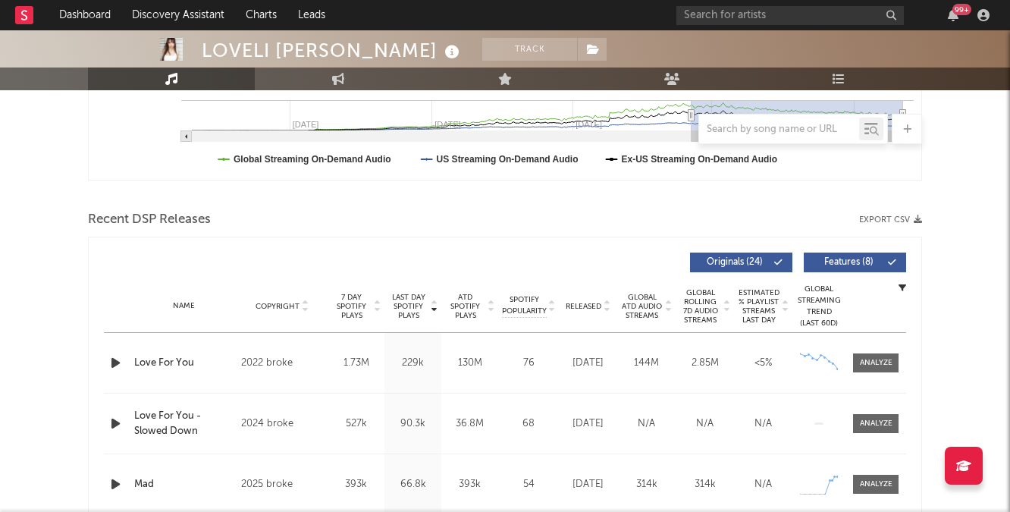
scroll to position [475, 0]
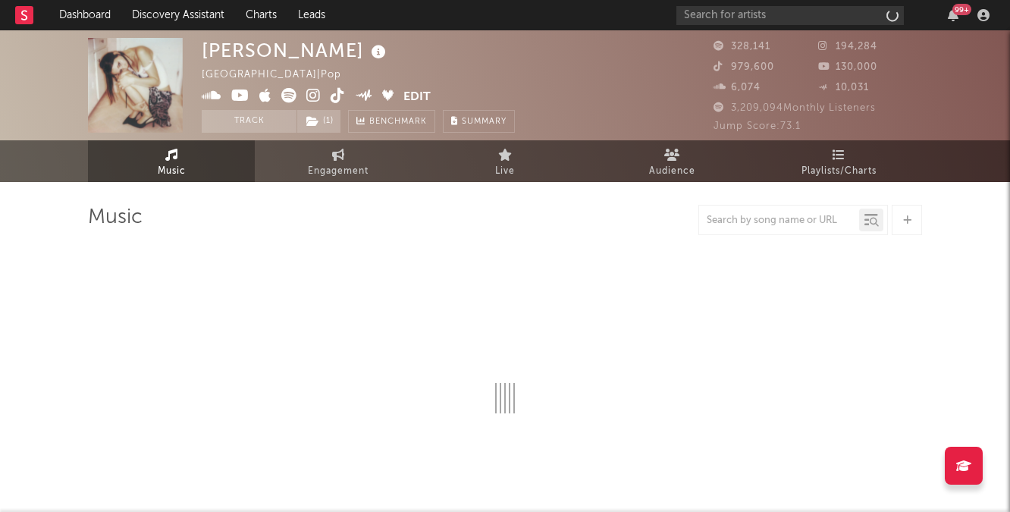
select select "6m"
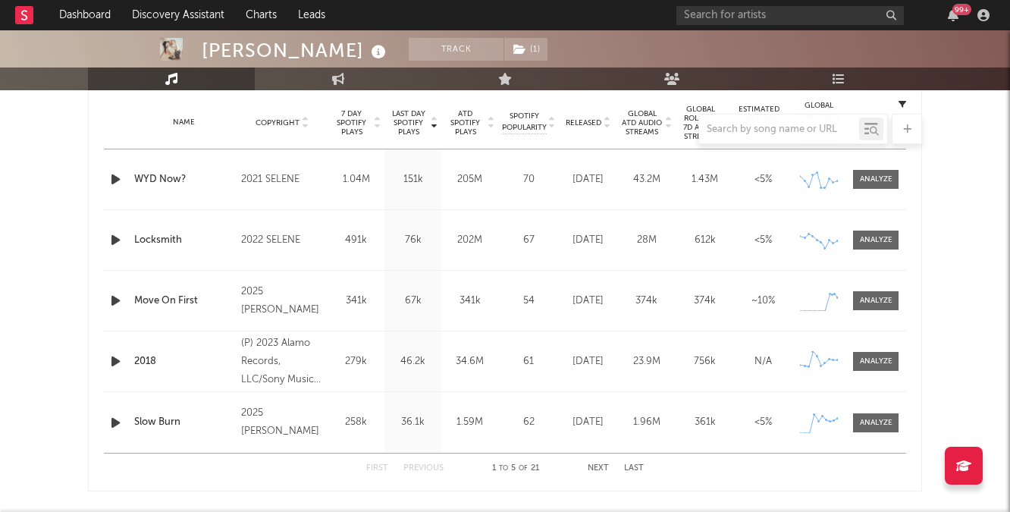
scroll to position [607, 0]
click at [880, 300] on div at bounding box center [876, 301] width 33 height 11
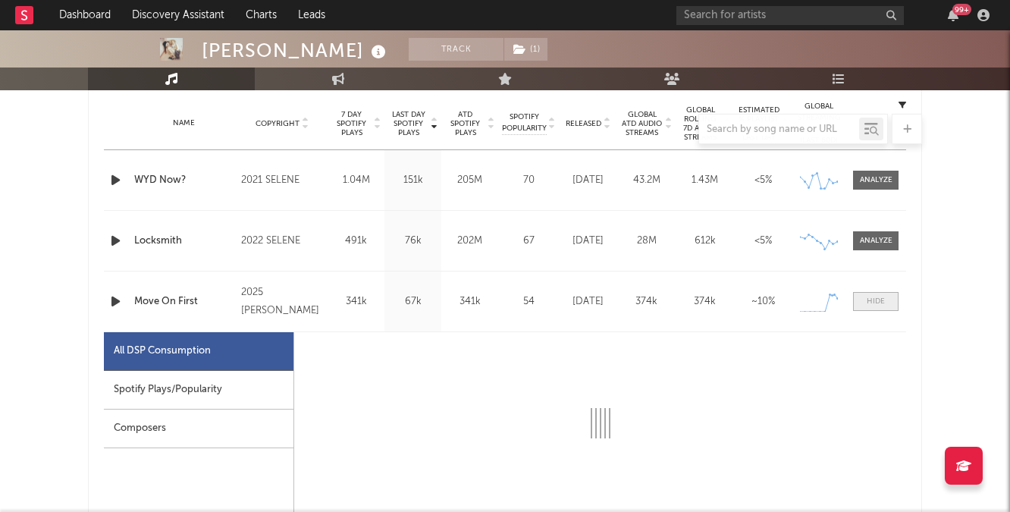
select select "1w"
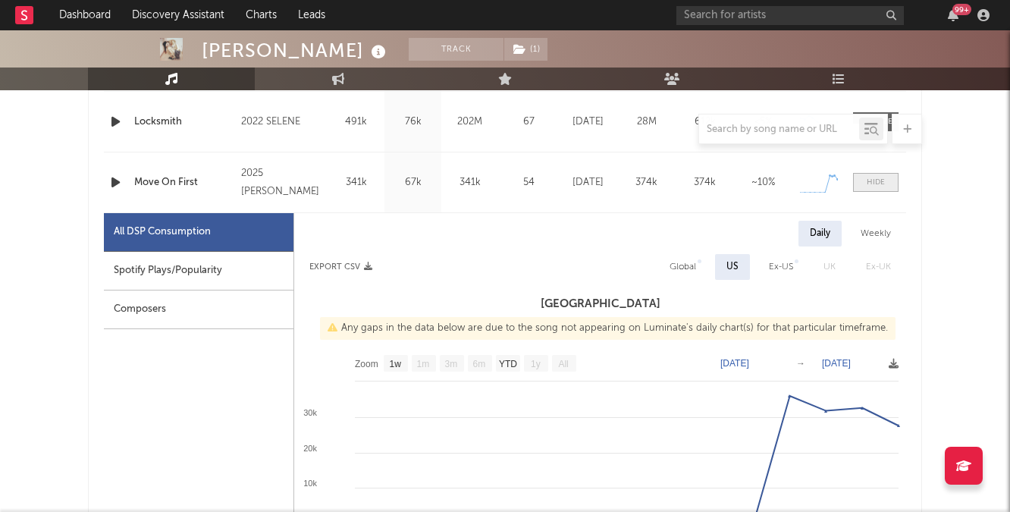
scroll to position [789, 0]
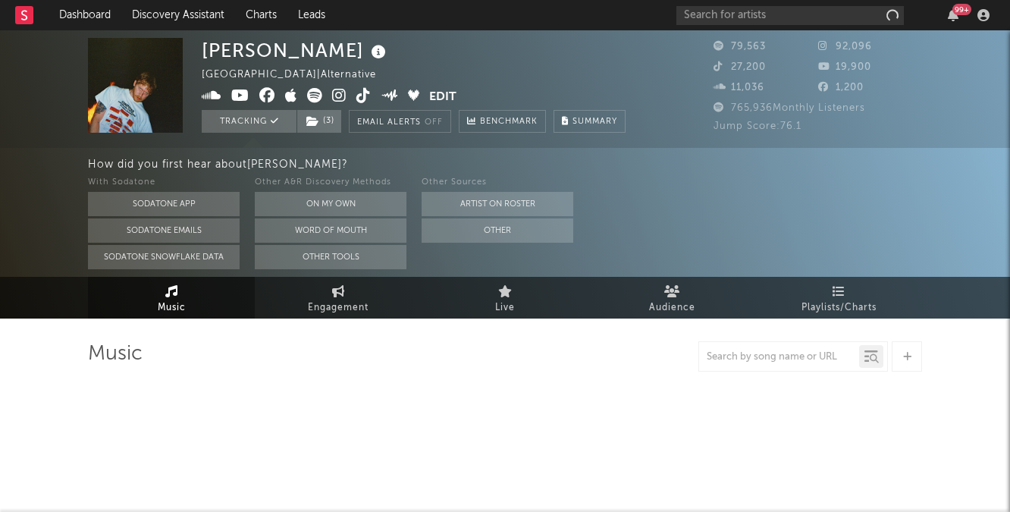
select select "6m"
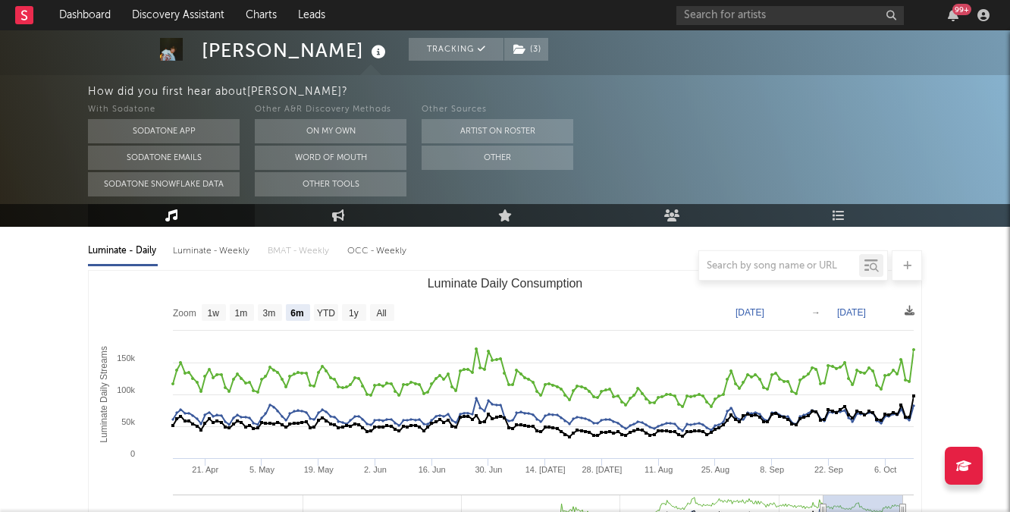
scroll to position [181, 0]
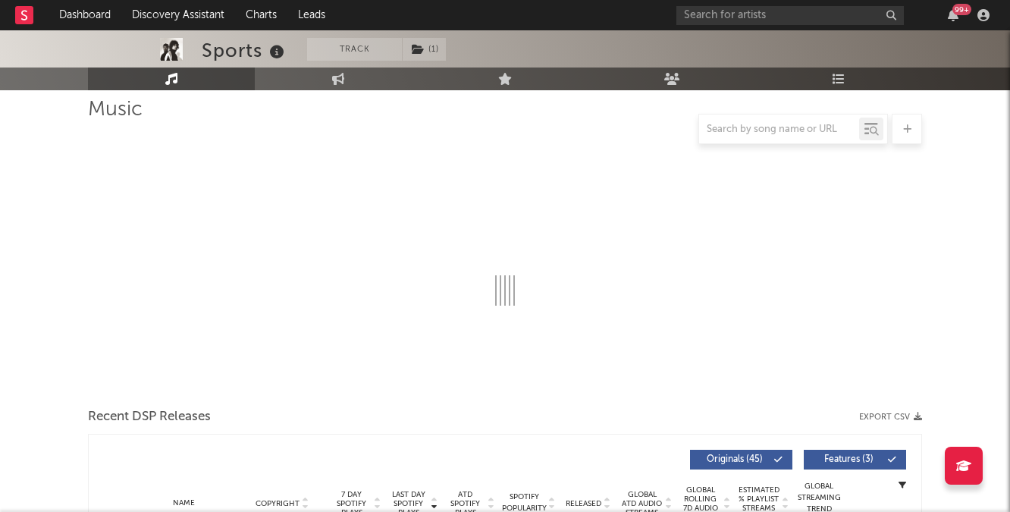
scroll to position [111, 0]
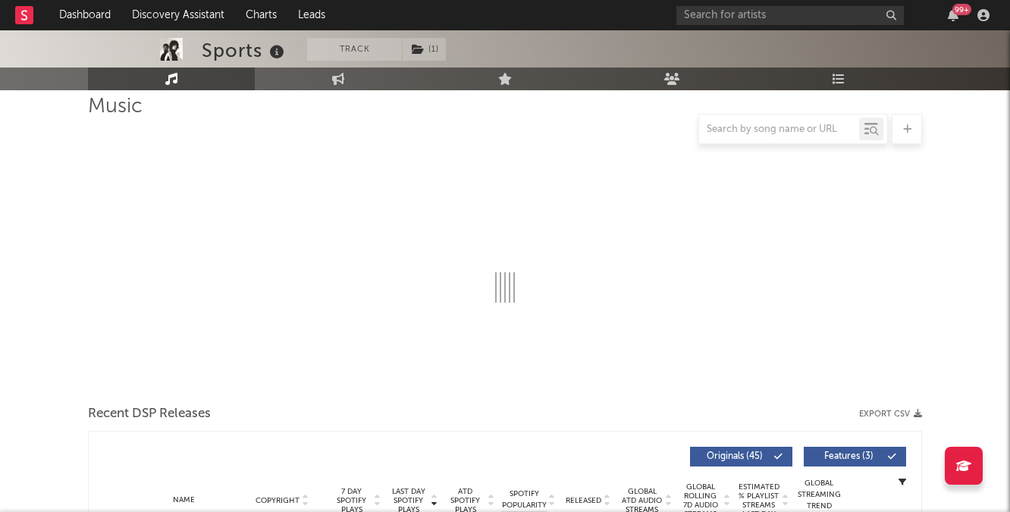
select select "6m"
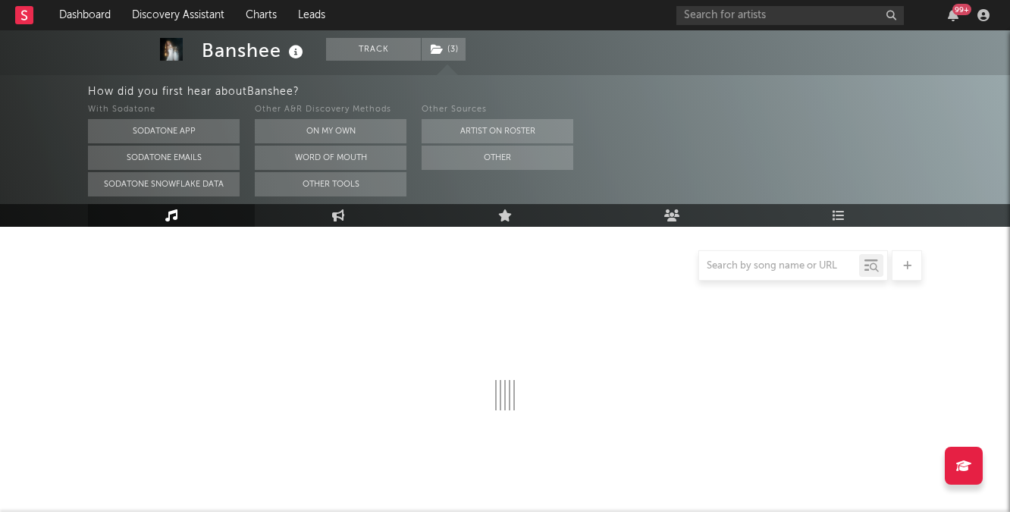
select select "6m"
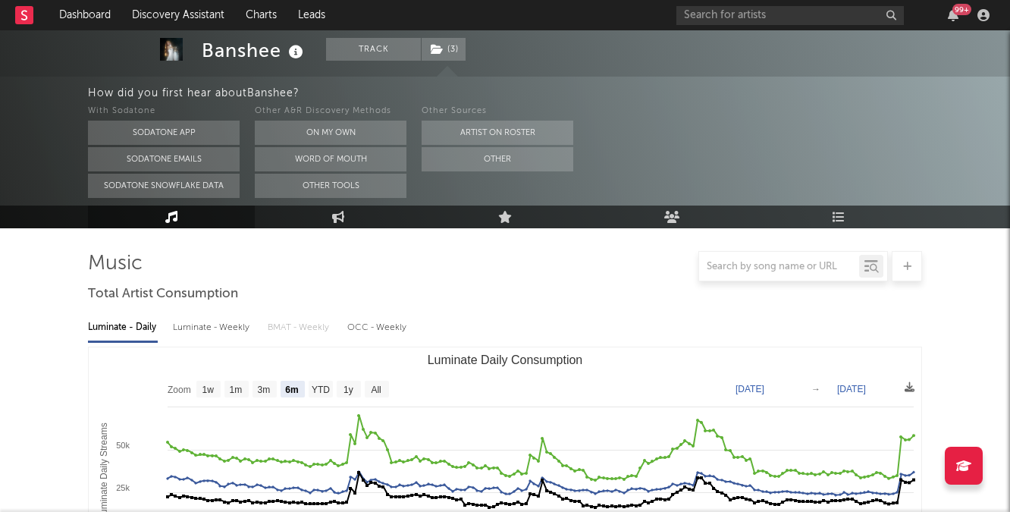
scroll to position [106, 0]
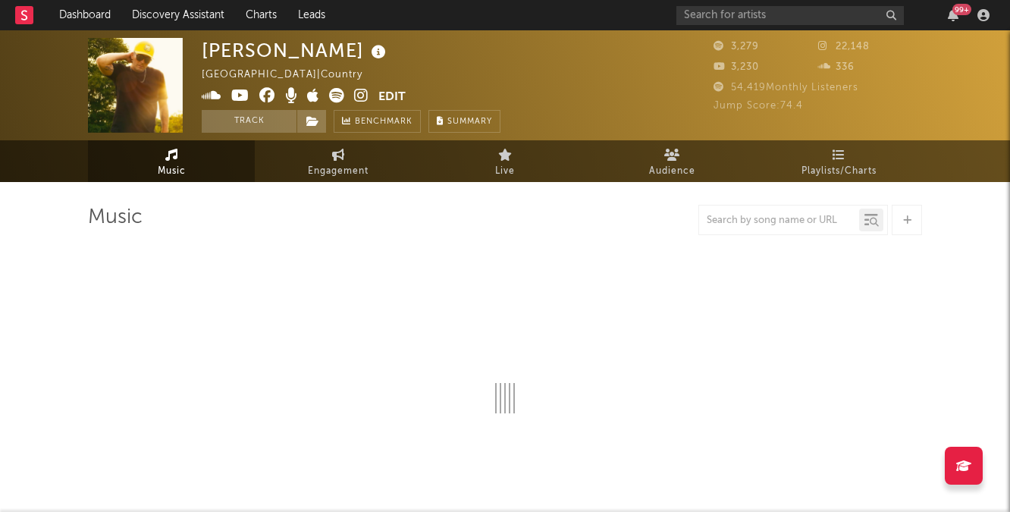
select select "6m"
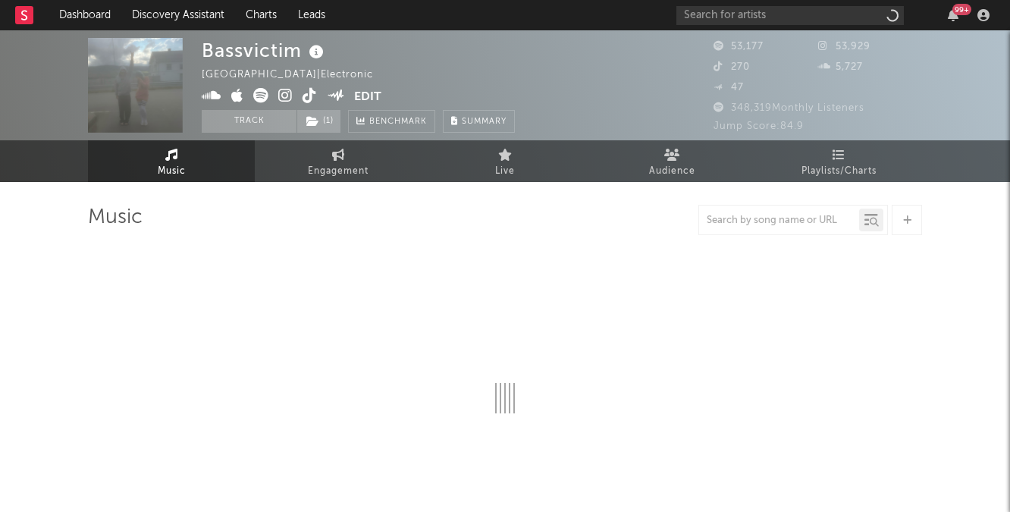
select select "6m"
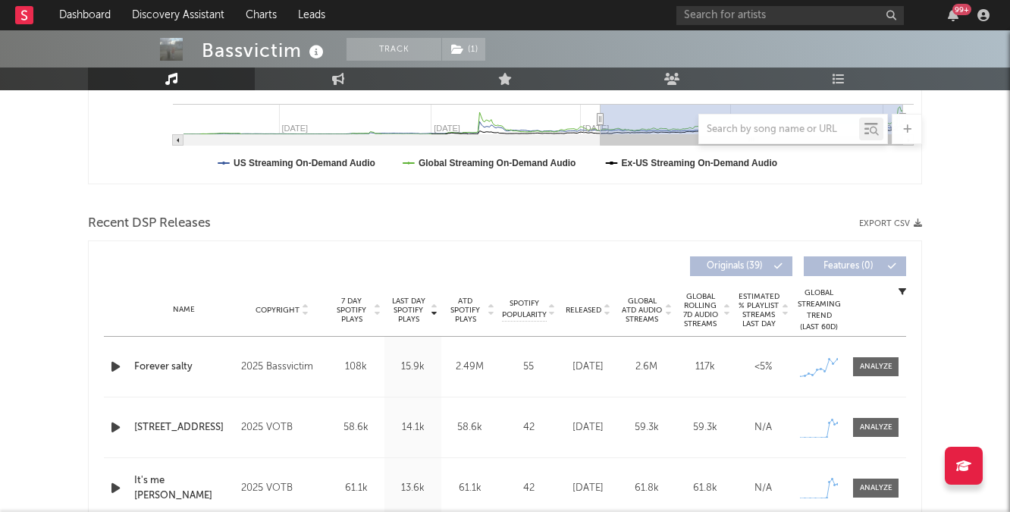
scroll to position [450, 0]
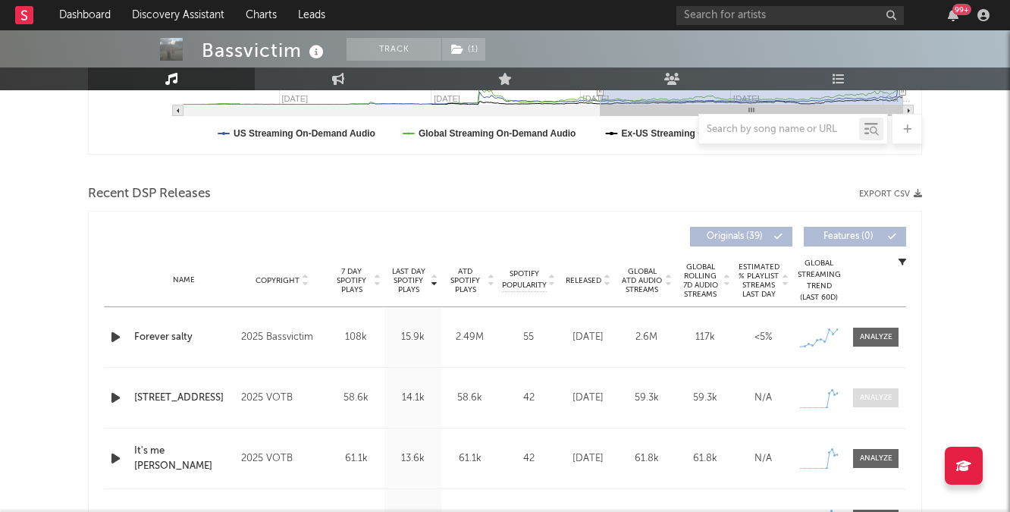
click at [869, 399] on div at bounding box center [876, 397] width 33 height 11
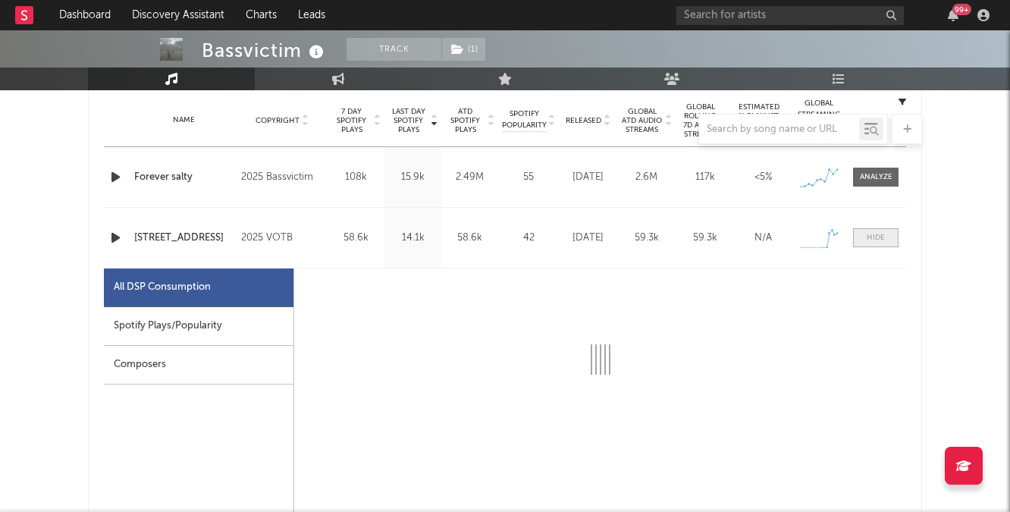
select select "1w"
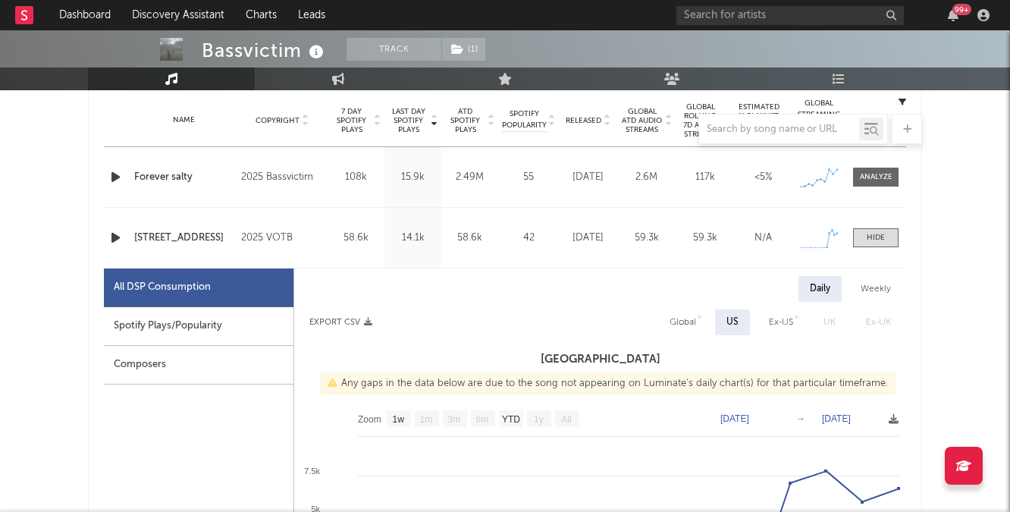
scroll to position [731, 0]
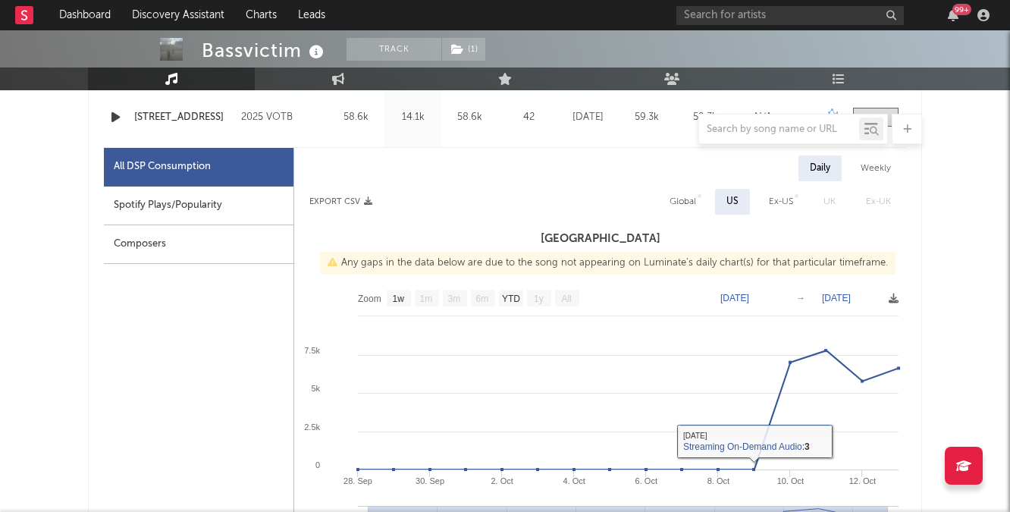
click at [675, 203] on div "Global" at bounding box center [683, 202] width 27 height 18
select select "1w"
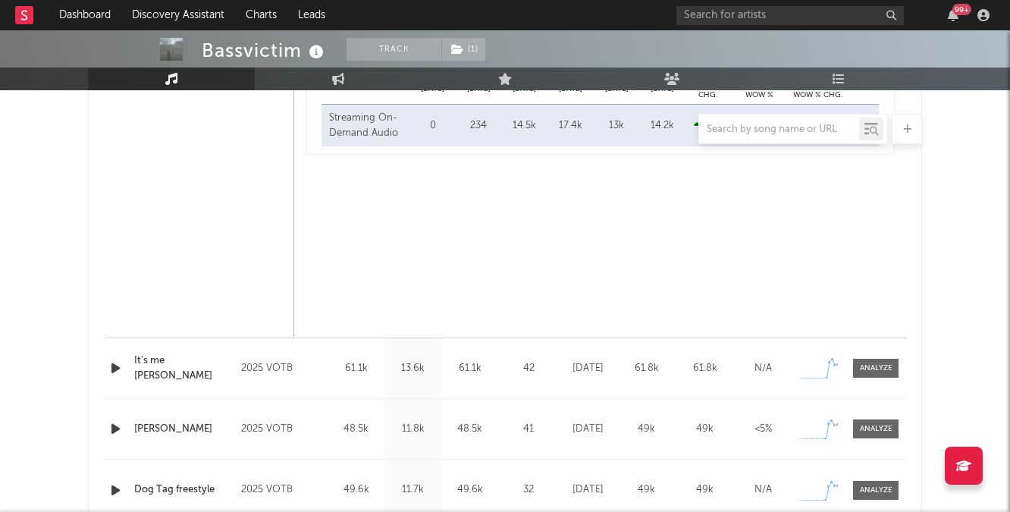
scroll to position [1401, 0]
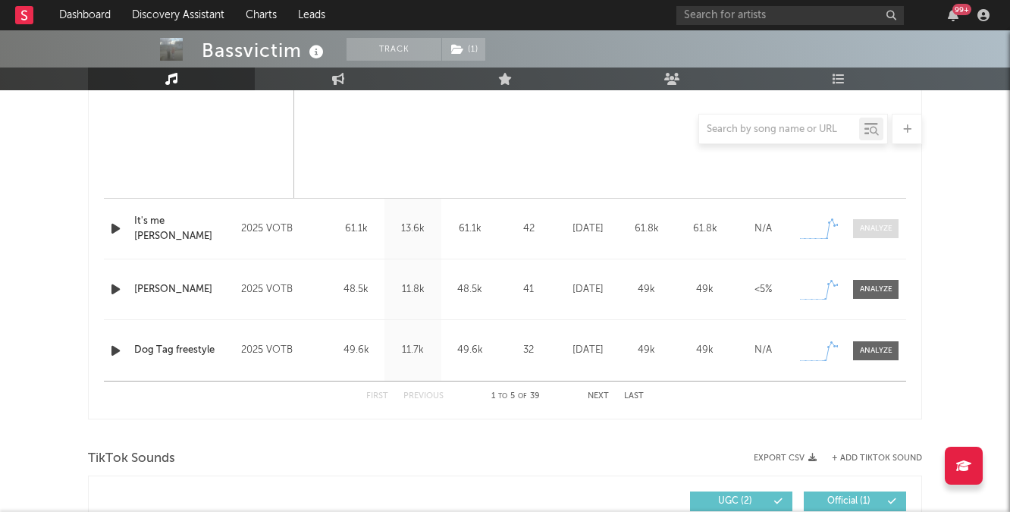
click at [876, 236] on span at bounding box center [875, 228] width 45 height 19
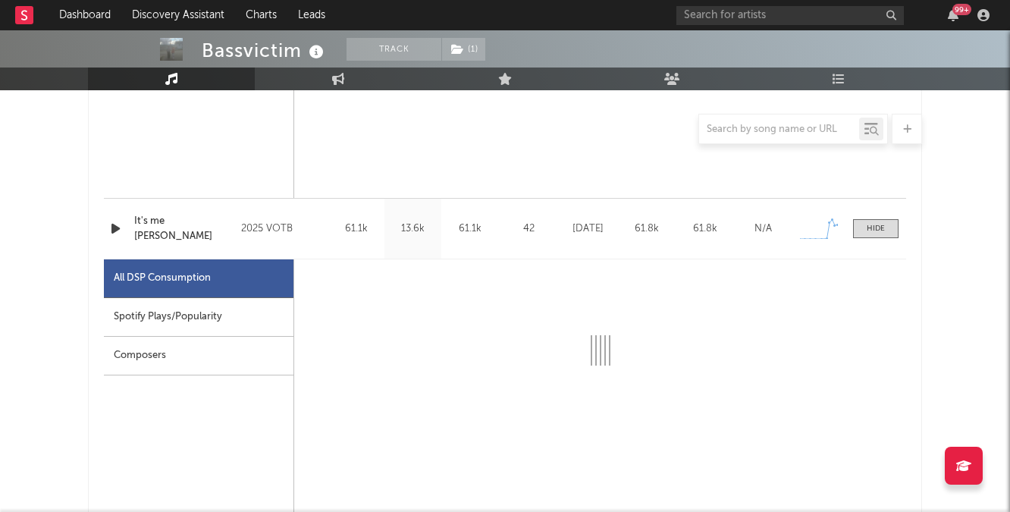
select select "1w"
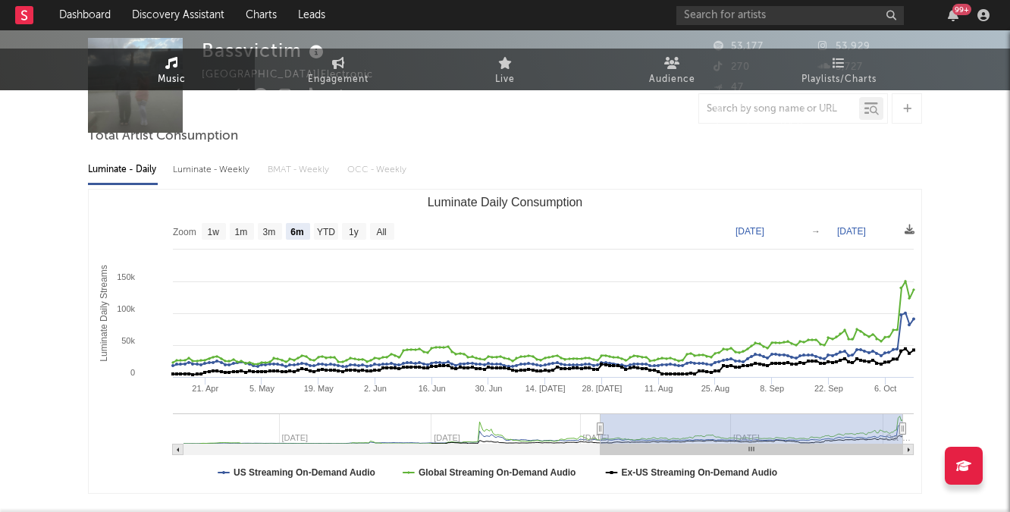
scroll to position [0, 0]
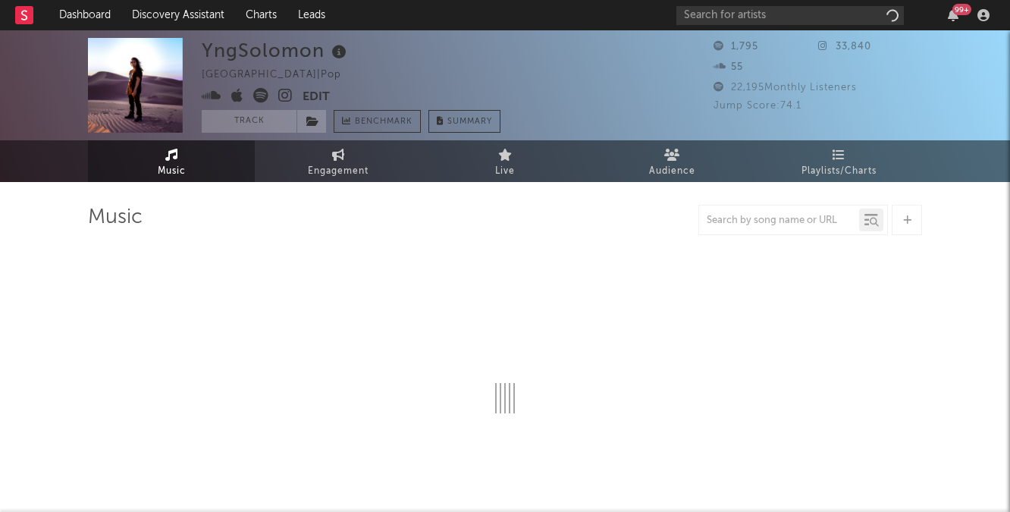
select select "6m"
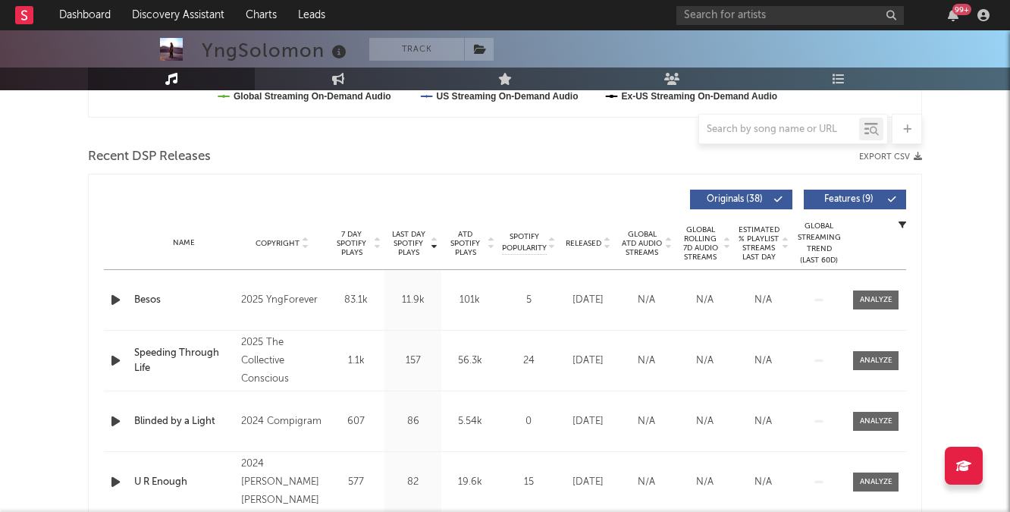
scroll to position [497, 0]
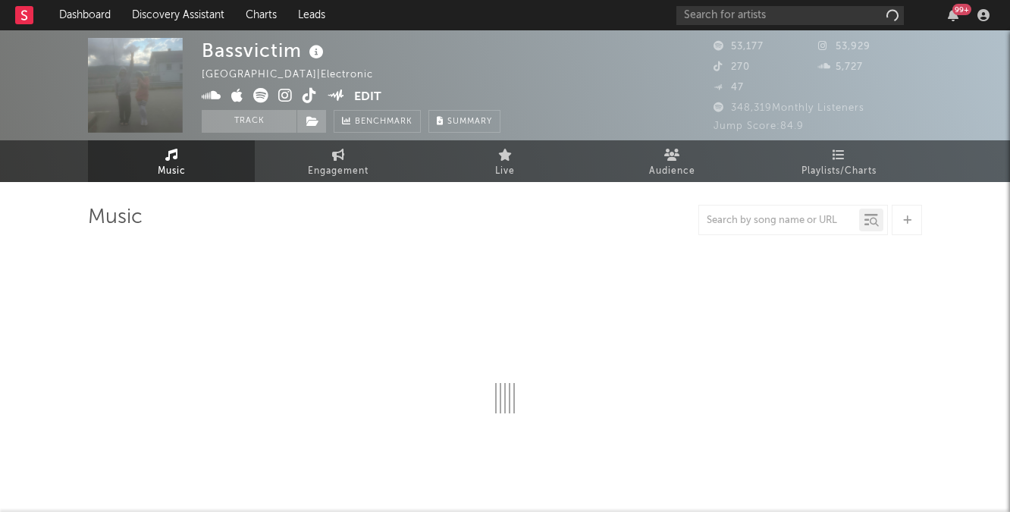
select select "6m"
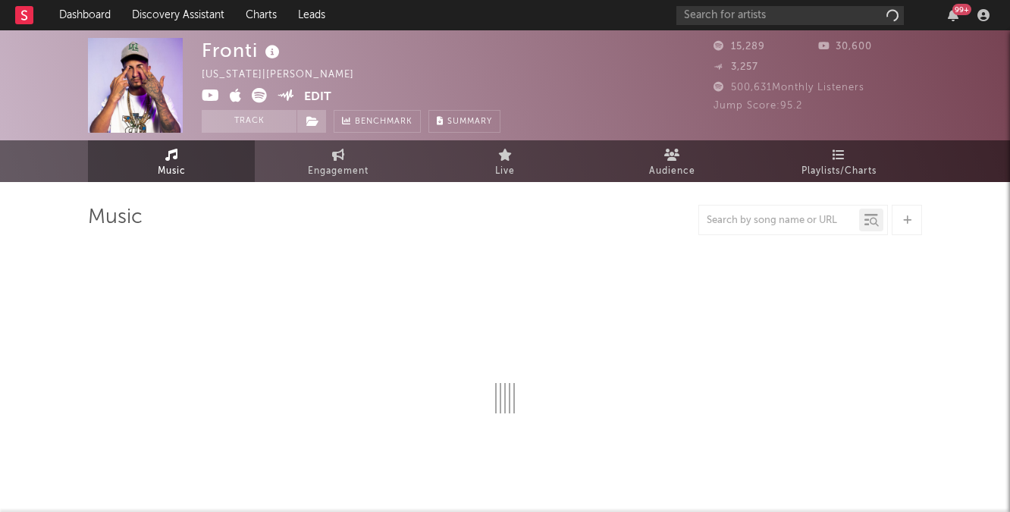
select select "6m"
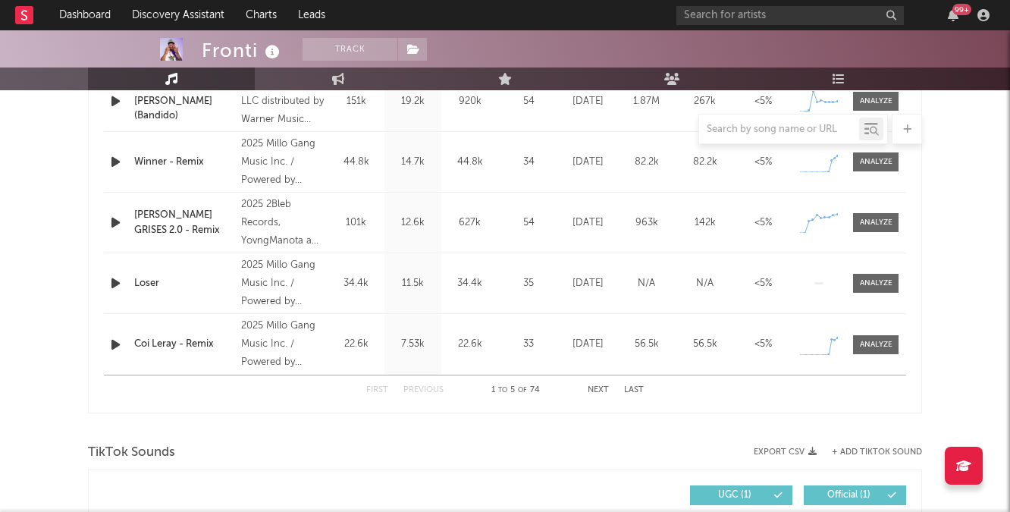
scroll to position [667, 0]
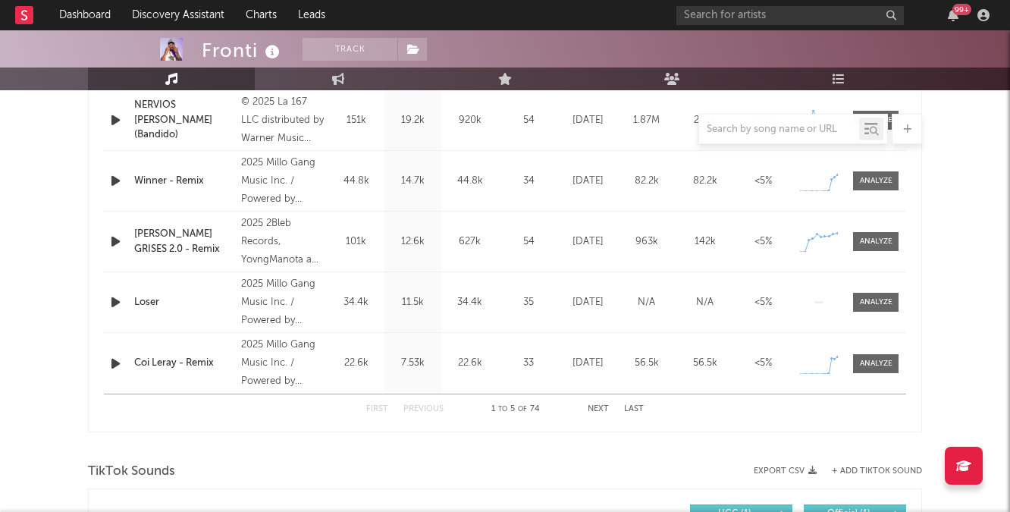
click at [109, 182] on icon "button" at bounding box center [116, 180] width 16 height 19
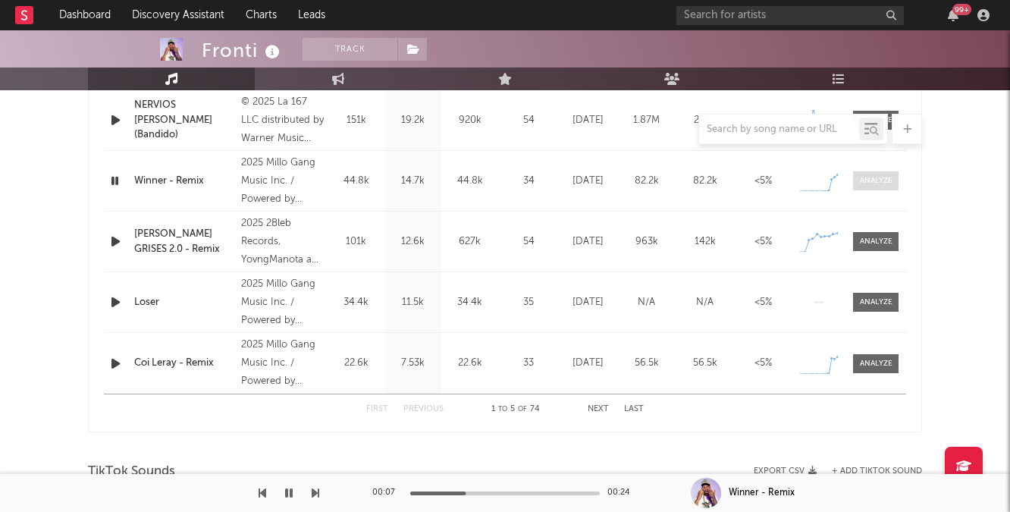
click at [883, 177] on div at bounding box center [876, 180] width 33 height 11
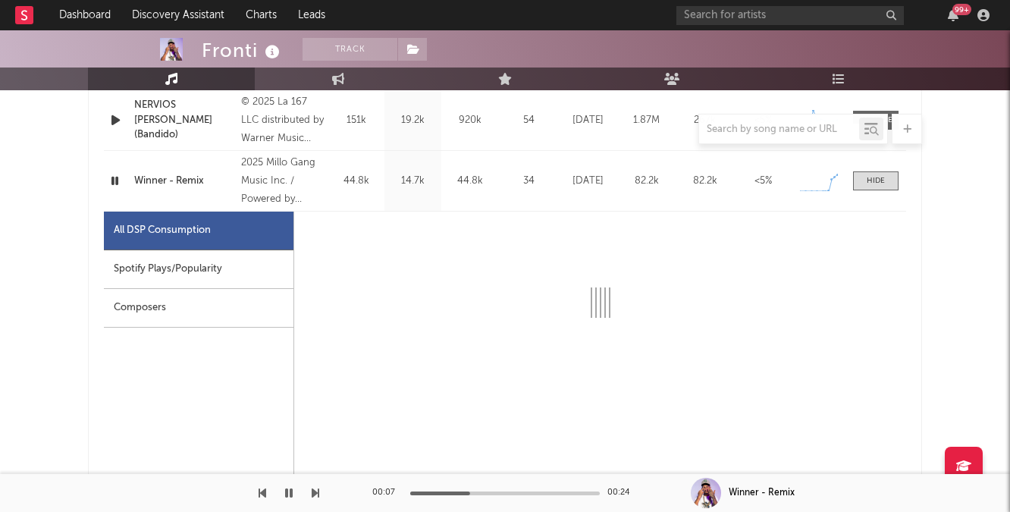
select select "1w"
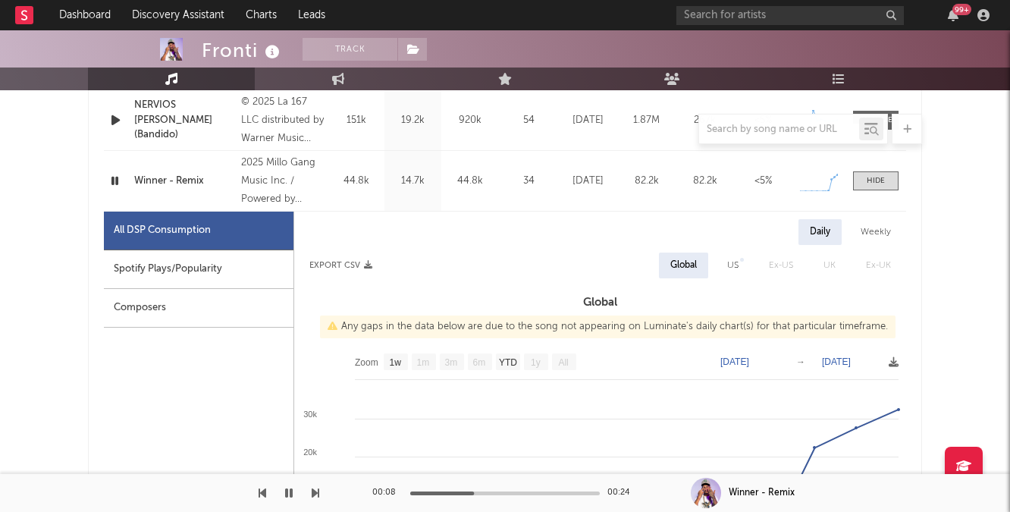
click at [196, 255] on div "Spotify Plays/Popularity" at bounding box center [199, 269] width 190 height 39
select select "1w"
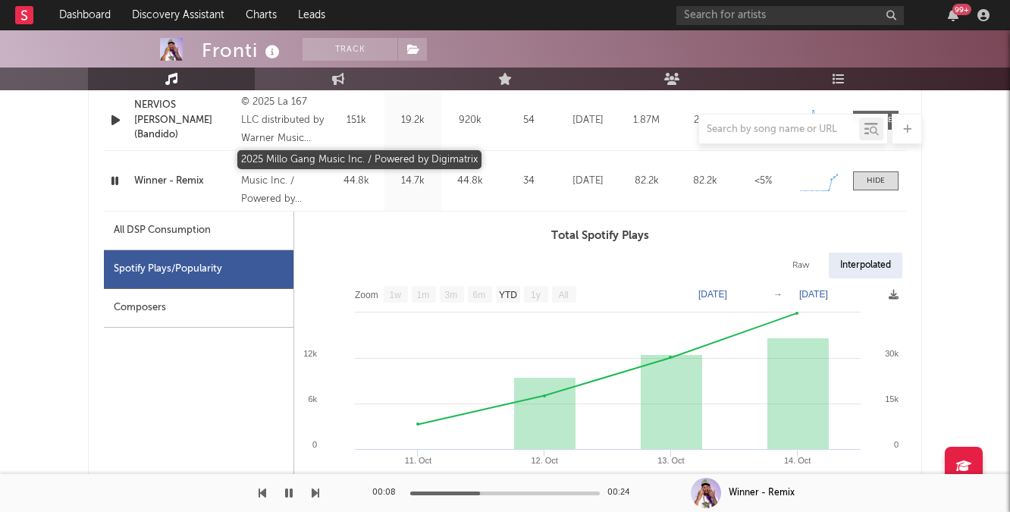
click at [267, 168] on div "2025 Millo Gang Music Inc. / Powered by Digimatrix" at bounding box center [282, 181] width 83 height 55
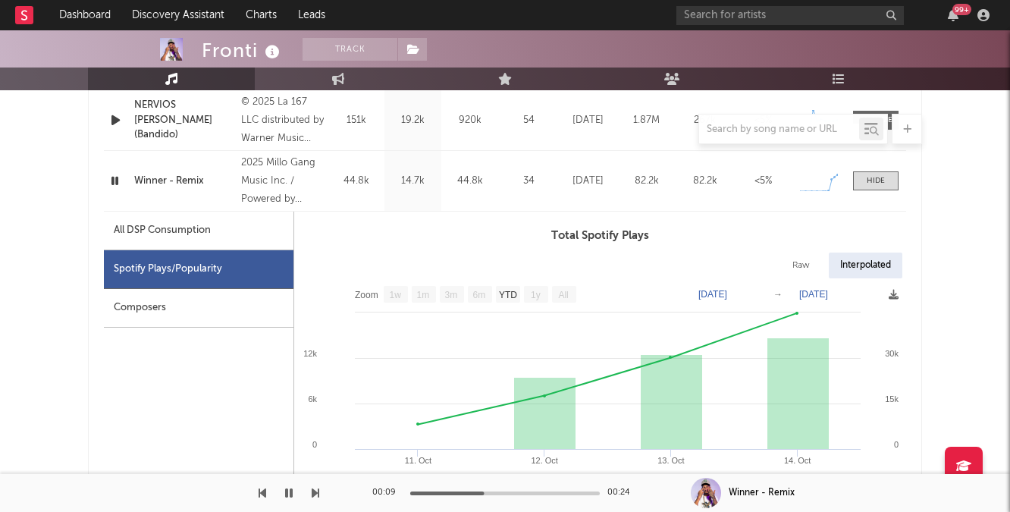
click at [179, 176] on div "Winner - Remix" at bounding box center [183, 181] width 99 height 15
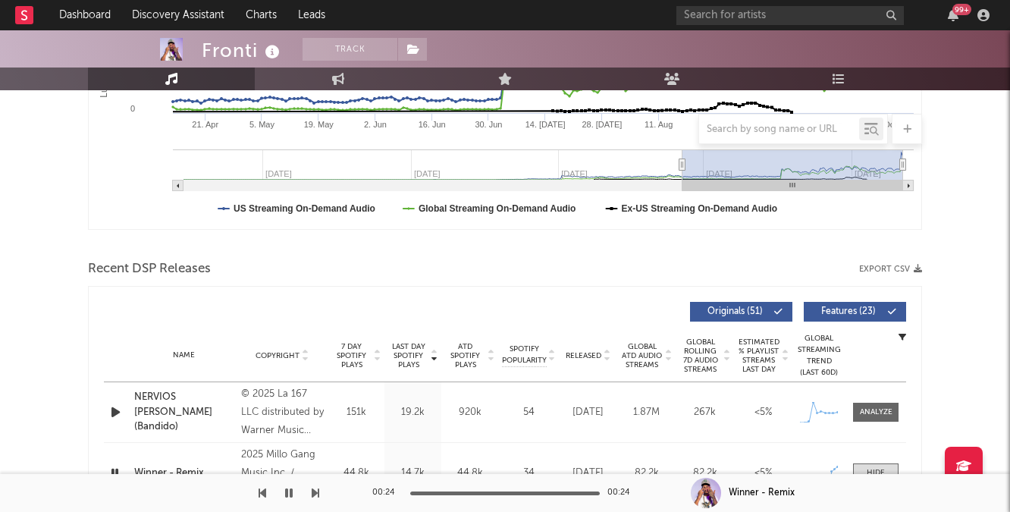
scroll to position [0, 0]
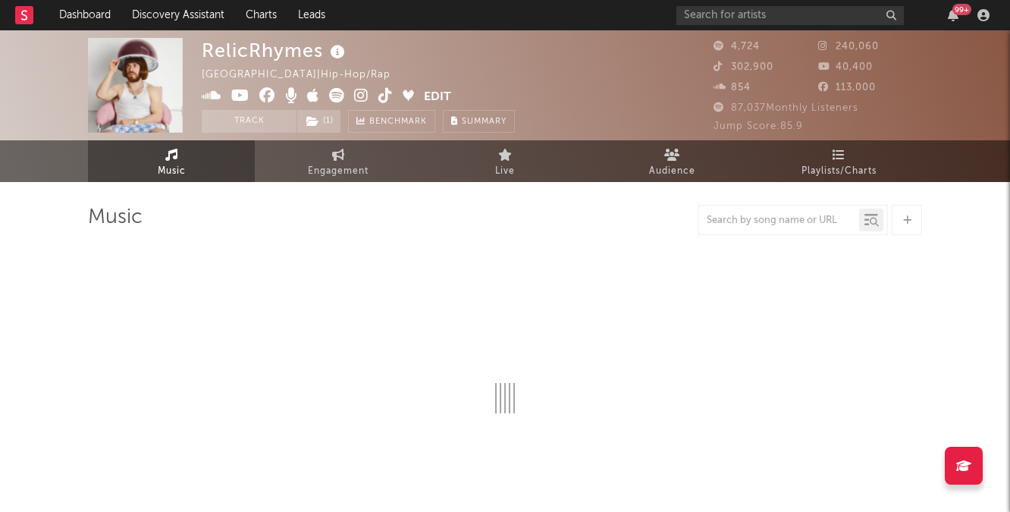
select select "6m"
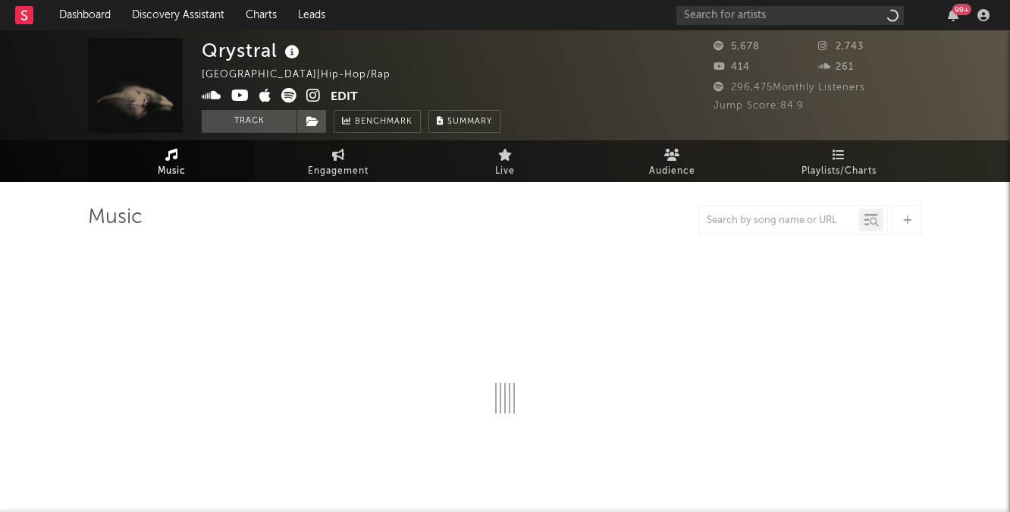
select select "6m"
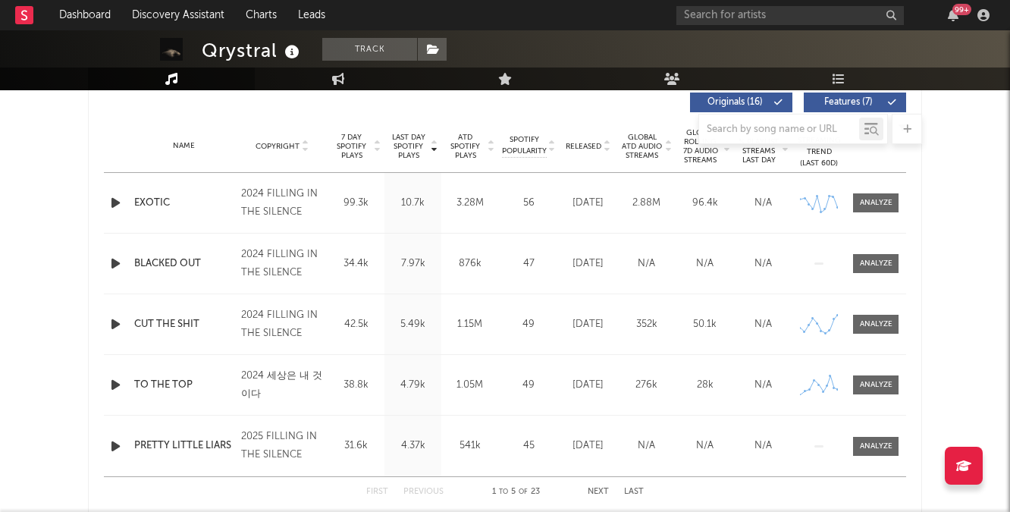
scroll to position [593, 0]
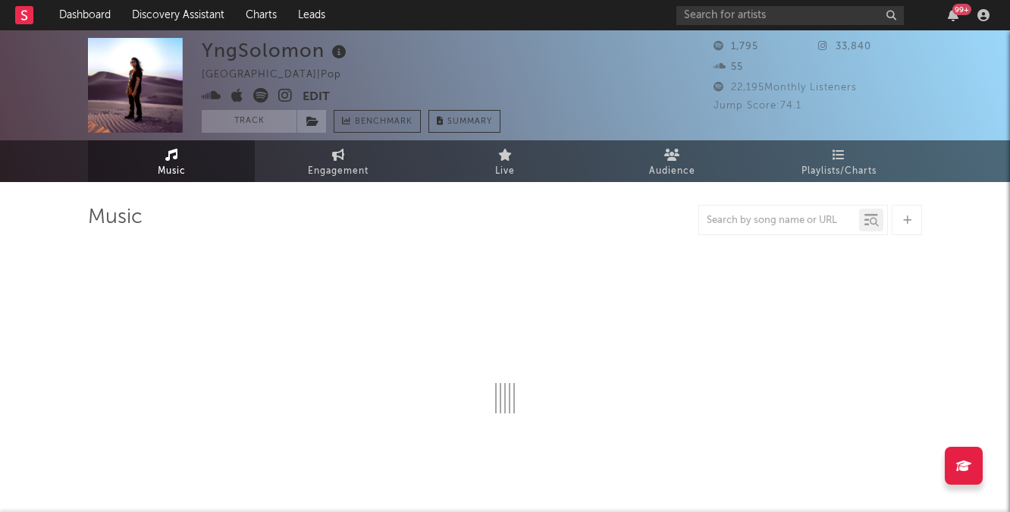
select select "6m"
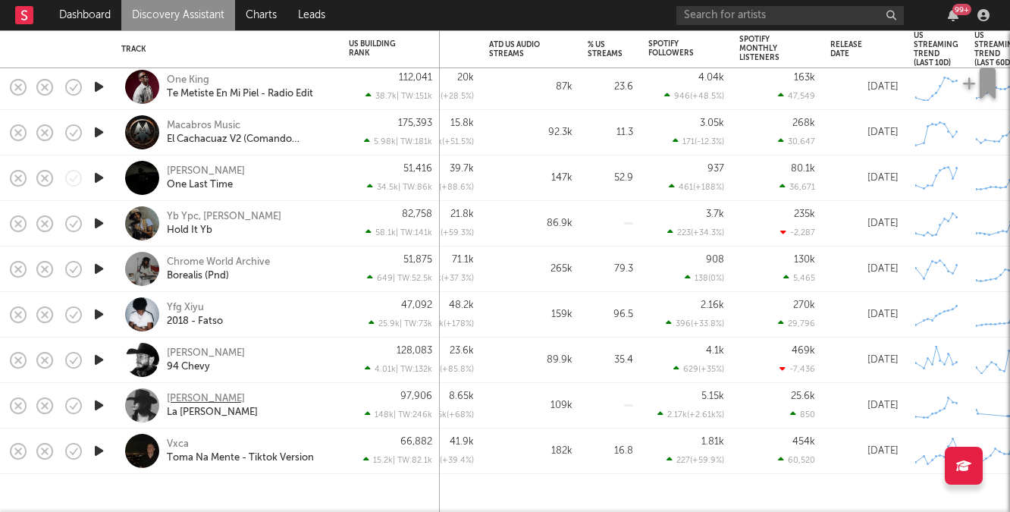
click at [213, 398] on div "Cash Cortes" at bounding box center [206, 399] width 78 height 14
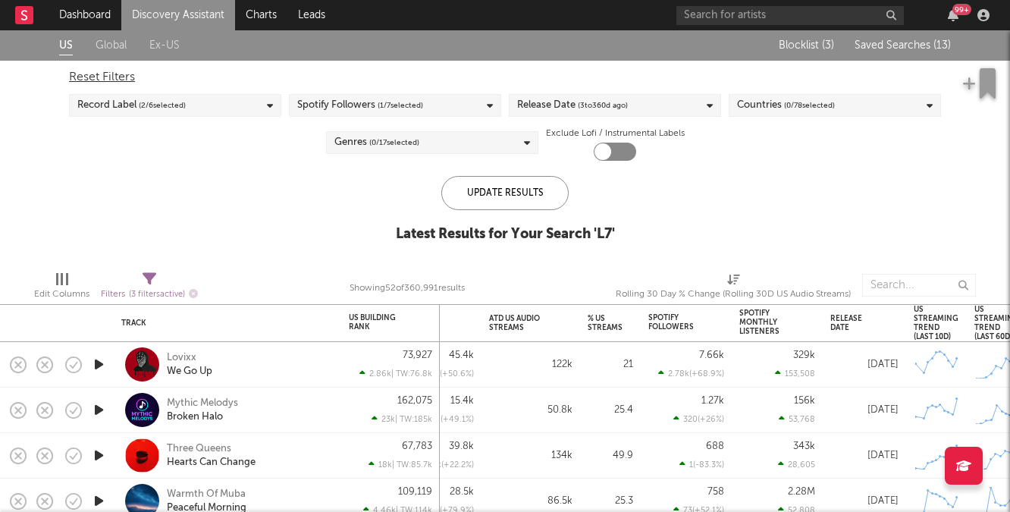
click at [905, 49] on span "Saved Searches ( 13 )" at bounding box center [903, 45] width 96 height 11
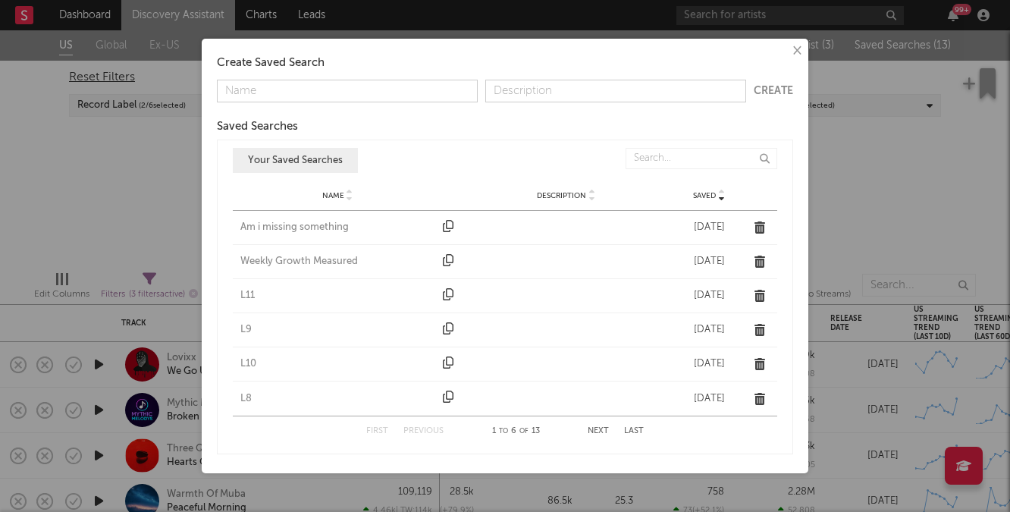
click at [598, 430] on button "Next" at bounding box center [598, 431] width 21 height 8
click at [252, 293] on div "L5" at bounding box center [337, 295] width 195 height 15
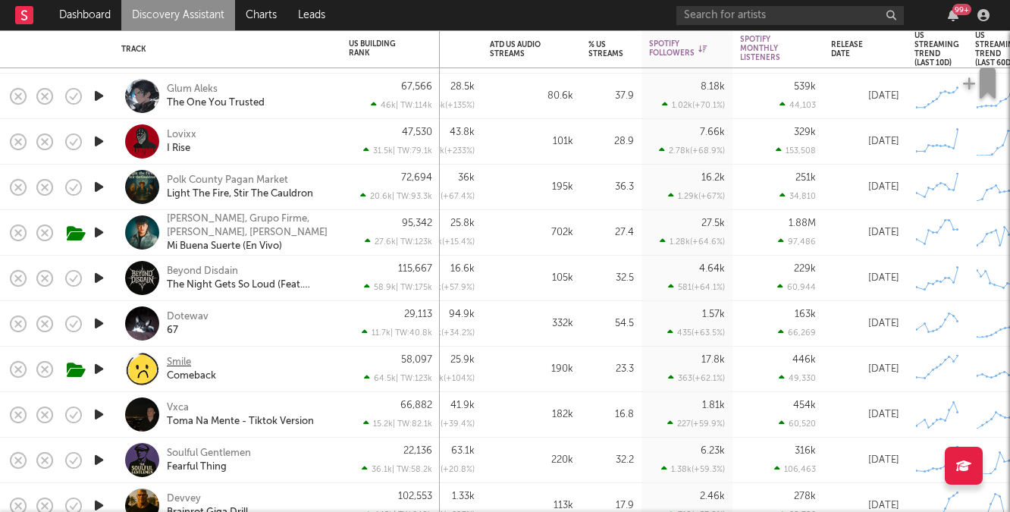
click at [182, 361] on div "Smile" at bounding box center [179, 363] width 24 height 14
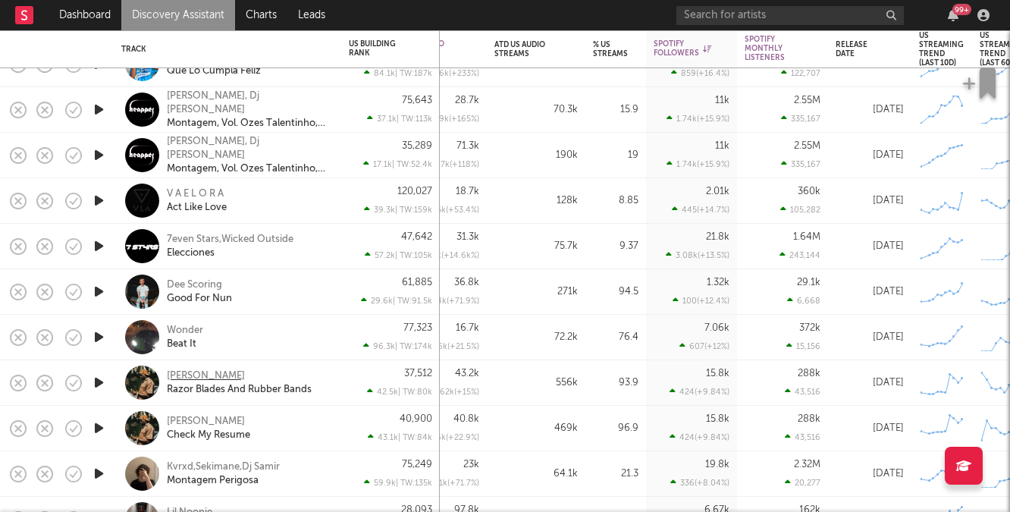
click at [210, 371] on div "Fetty P Franklin" at bounding box center [206, 376] width 78 height 14
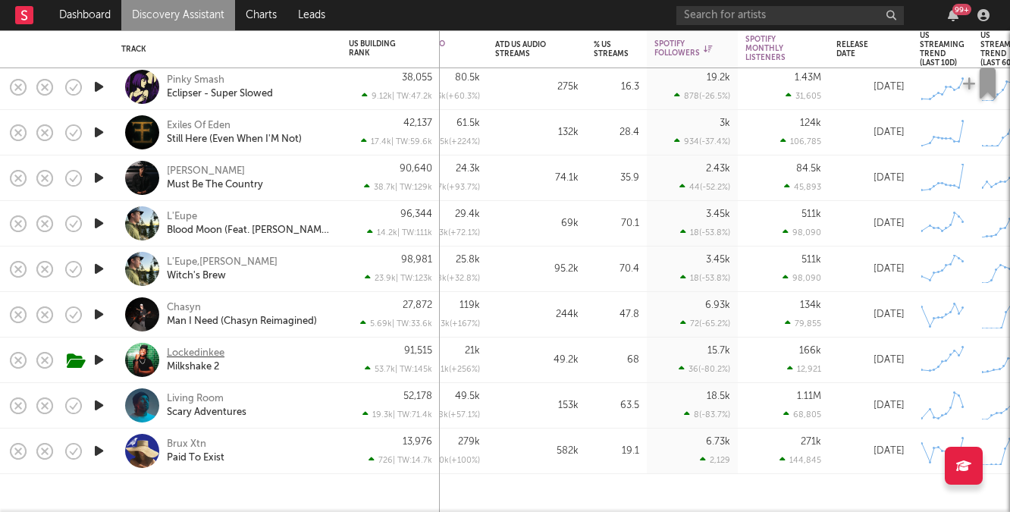
click at [200, 350] on div "Lockedinkee" at bounding box center [196, 354] width 58 height 14
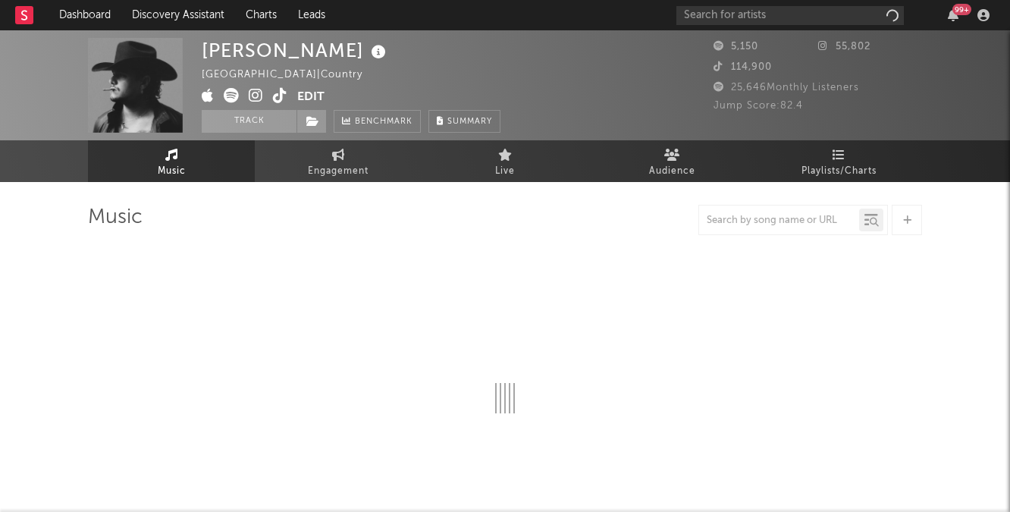
select select "1w"
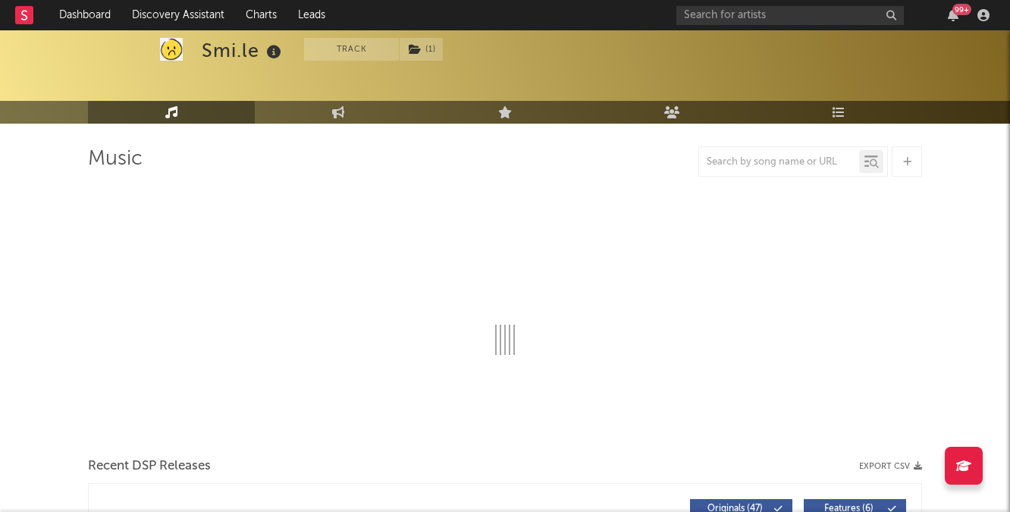
scroll to position [71, 0]
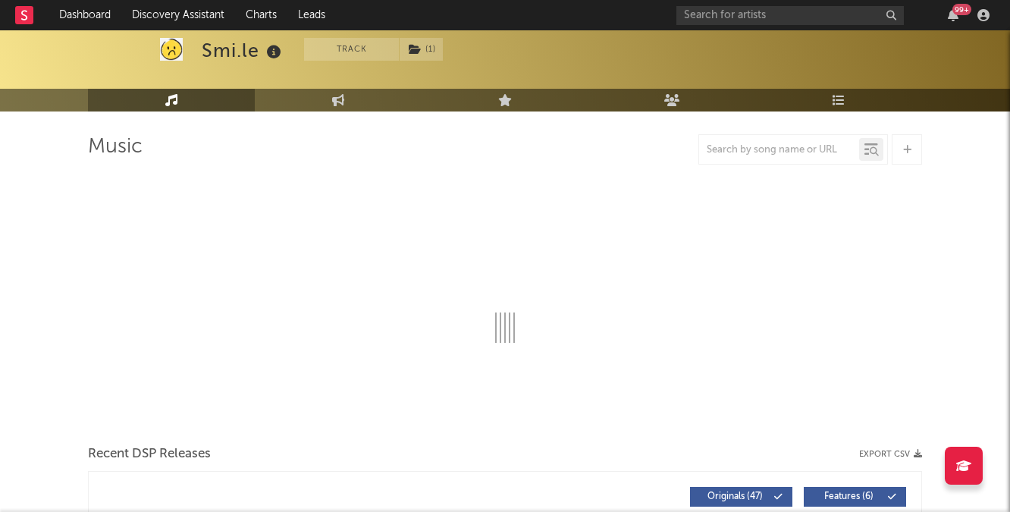
select select "6m"
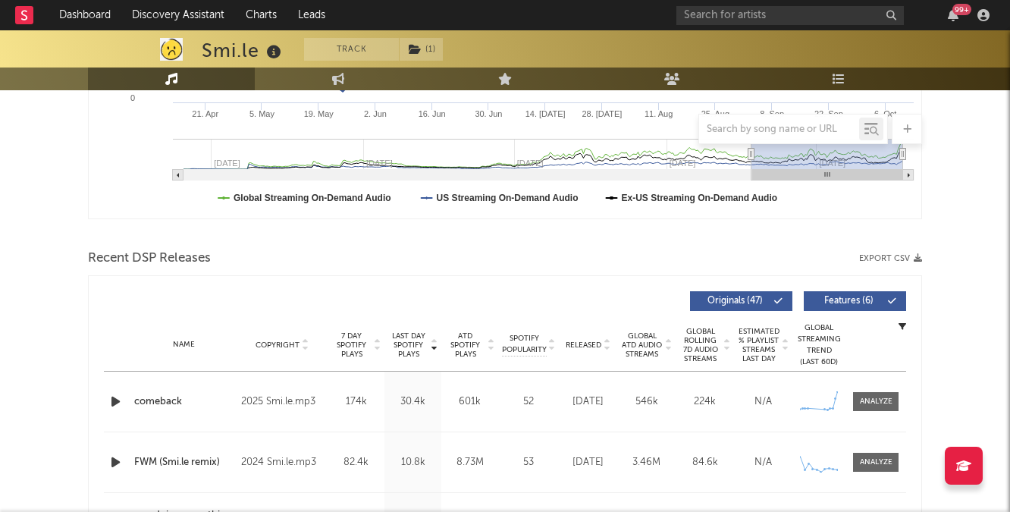
scroll to position [423, 0]
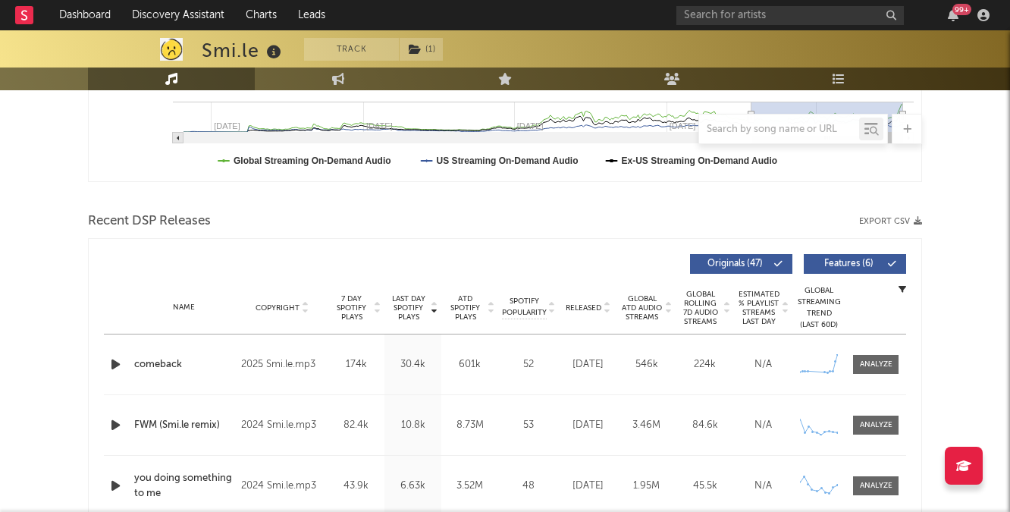
click at [114, 362] on icon "button" at bounding box center [116, 364] width 16 height 19
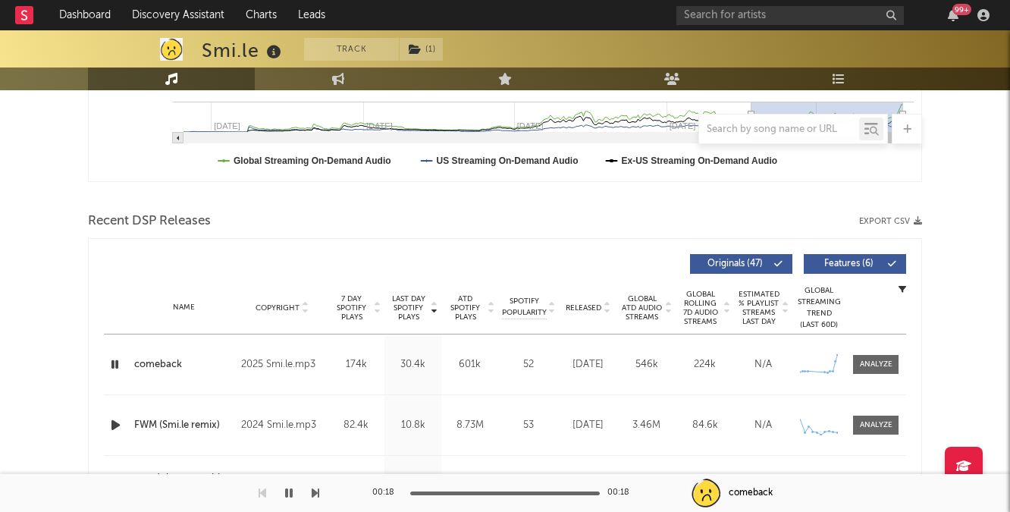
click at [889, 353] on div "Name comeback Copyright 2025 Smi.le.mp3 Label Smi.le.mp3 Album Names TEARS & DA…" at bounding box center [505, 364] width 802 height 60
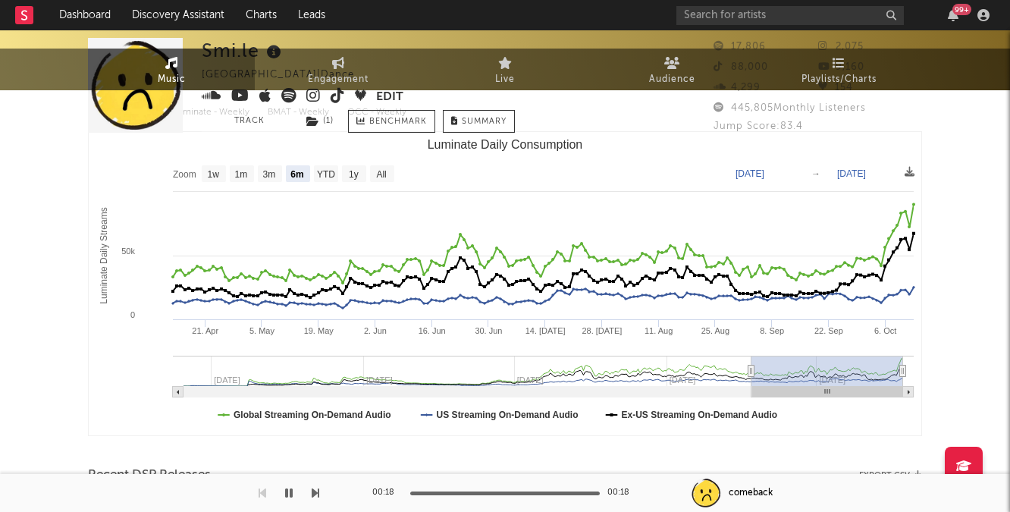
scroll to position [0, 0]
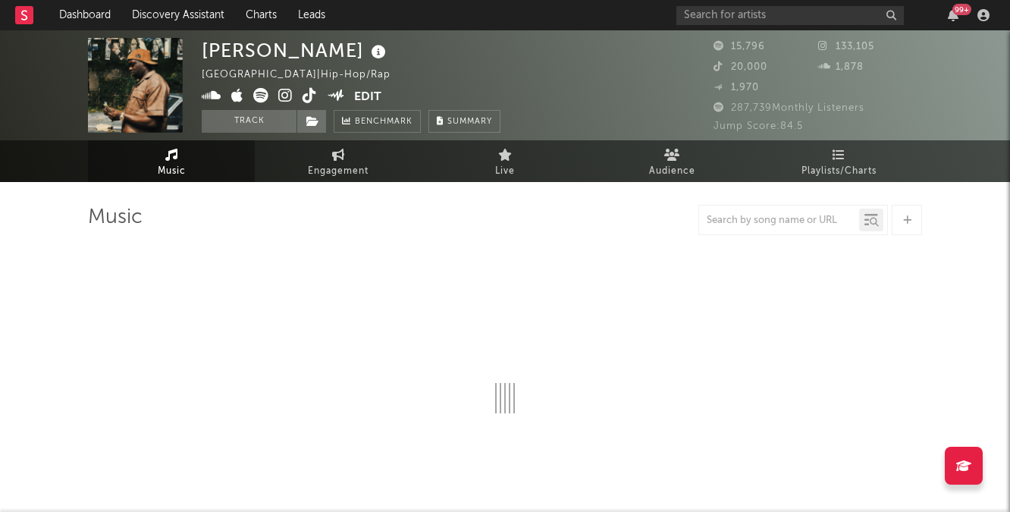
select select "6m"
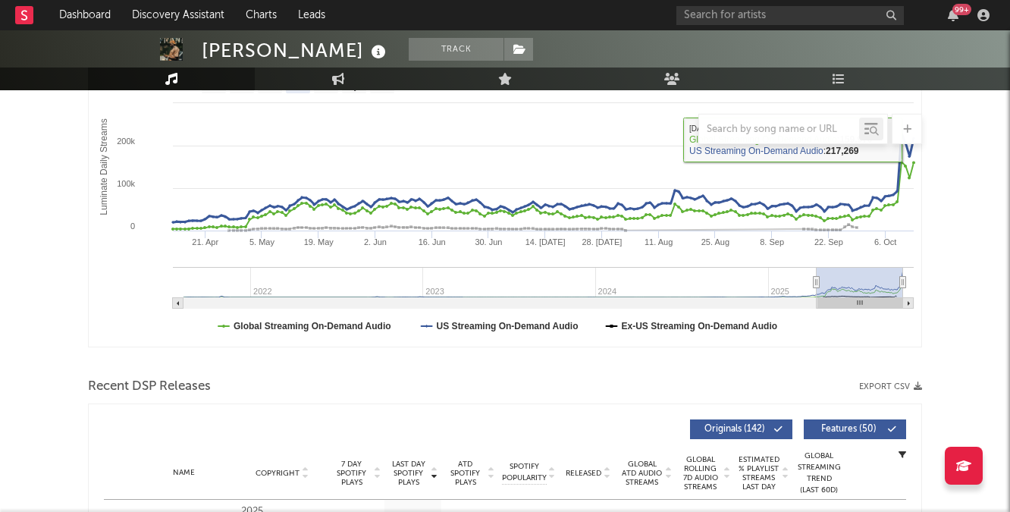
scroll to position [259, 0]
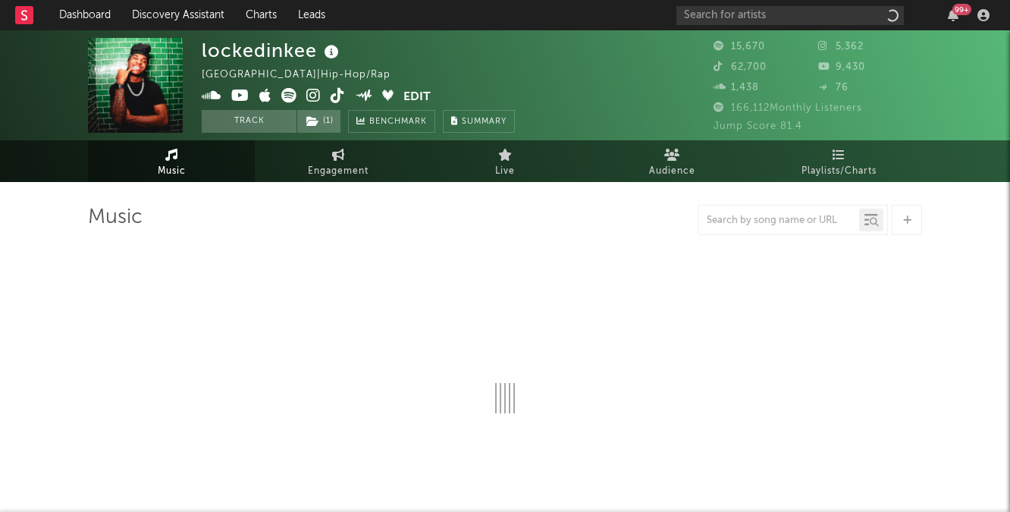
select select "6m"
